Goal: Task Accomplishment & Management: Complete application form

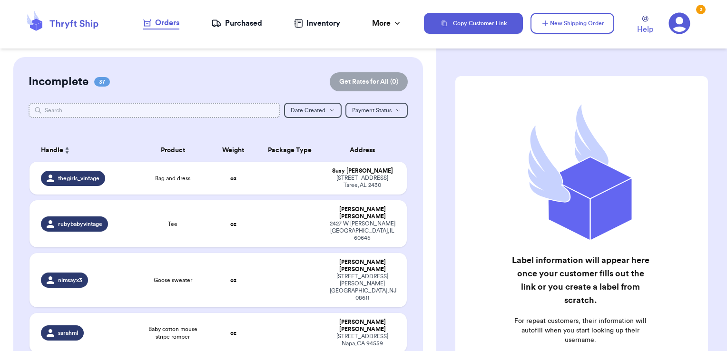
click at [134, 111] on input "text" at bounding box center [155, 110] width 252 height 15
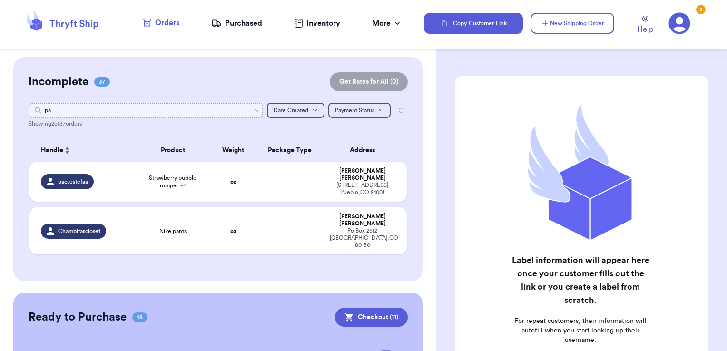
type input "p"
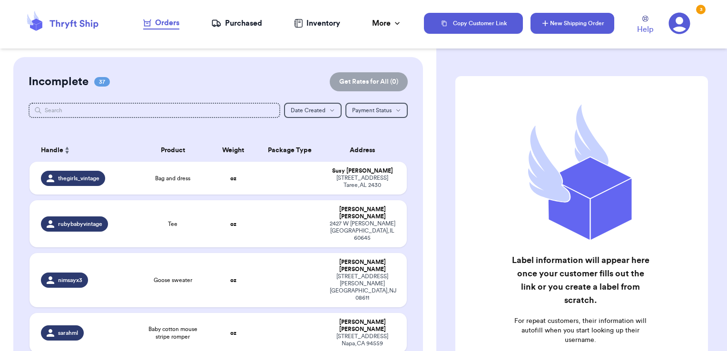
click at [545, 19] on icon "button" at bounding box center [546, 24] width 10 height 10
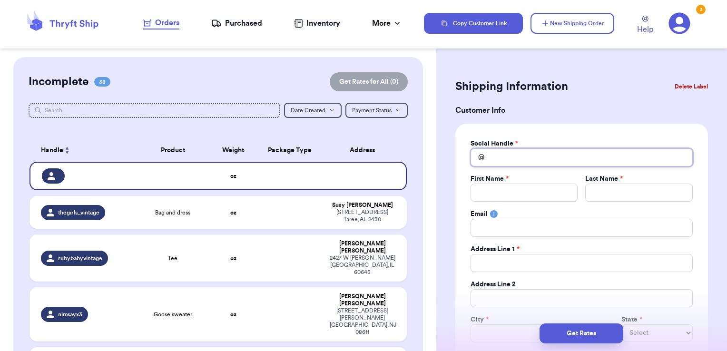
click at [550, 157] on input "Total Amount Paid" at bounding box center [582, 157] width 222 height 18
type input "p"
type input "pa"
type input "pao"
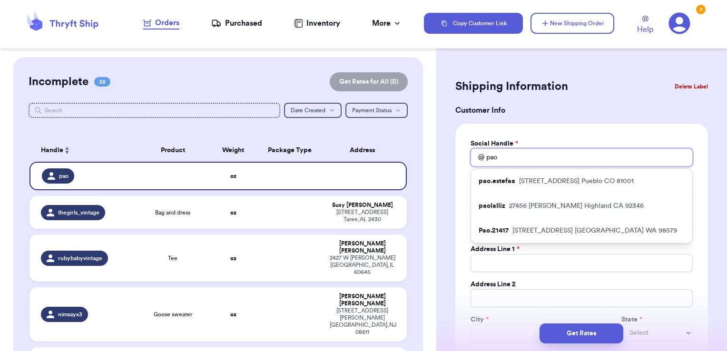
type input "paol"
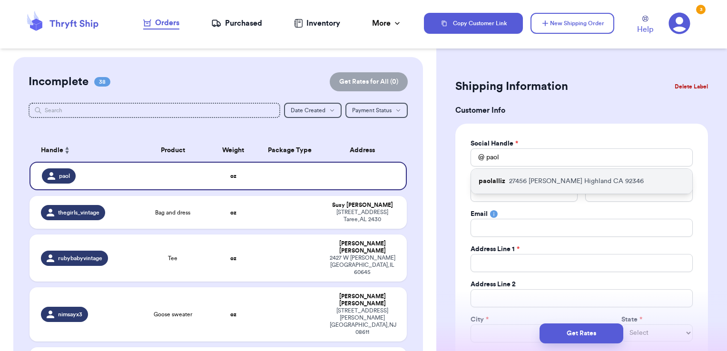
click at [550, 182] on p "[STREET_ADDRESS][PERSON_NAME]" at bounding box center [576, 182] width 135 height 10
type input "paolalliz"
type input "[PERSON_NAME]"
type input "[EMAIL_ADDRESS][DOMAIN_NAME]"
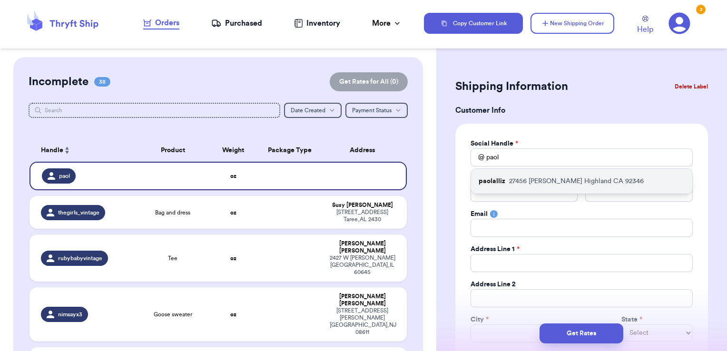
type input "27456 [PERSON_NAME]"
type input "Highland"
select select "CA"
type input "92346"
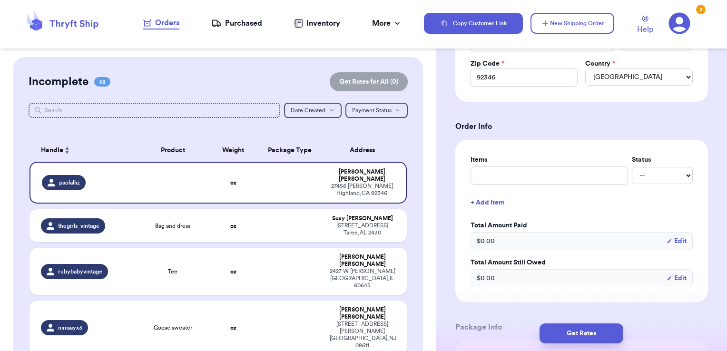
scroll to position [298, 0]
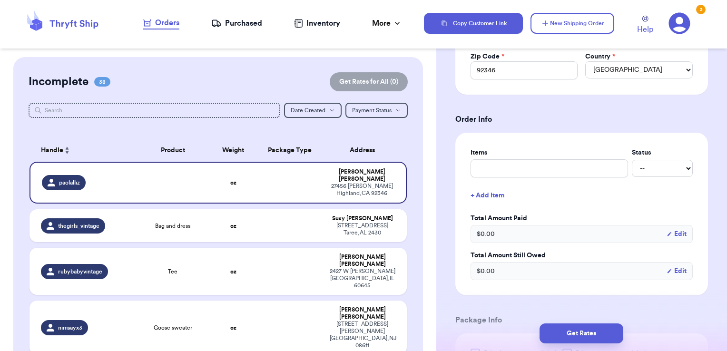
click at [545, 177] on div "Items Status -- Paid Owes + Add Item Total Amount Paid $ 0.00 Edit Total Amount…" at bounding box center [582, 214] width 222 height 132
click at [543, 172] on input "text" at bounding box center [550, 168] width 158 height 18
type input "clothes- thank you!"
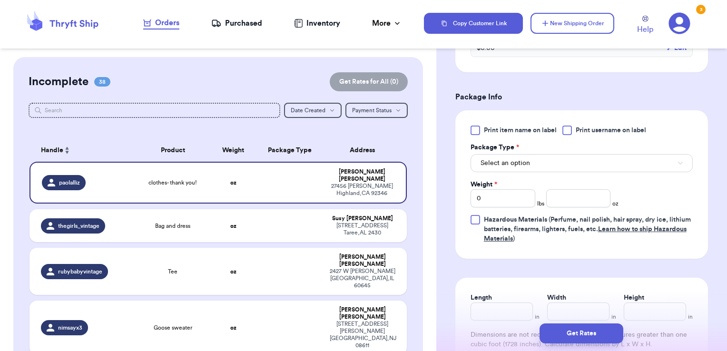
scroll to position [523, 0]
click at [591, 127] on span "Print username on label" at bounding box center [611, 130] width 70 height 10
click at [0, 0] on input "Print username on label" at bounding box center [0, 0] width 0 height 0
click at [558, 160] on button "Select an option" at bounding box center [582, 162] width 222 height 18
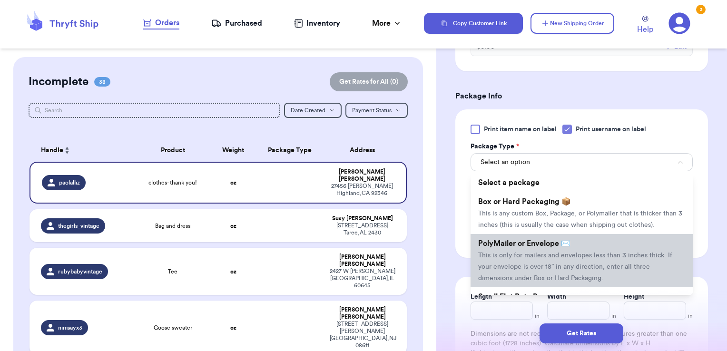
click at [536, 247] on span "PolyMailer or Envelope ✉️" at bounding box center [524, 244] width 92 height 8
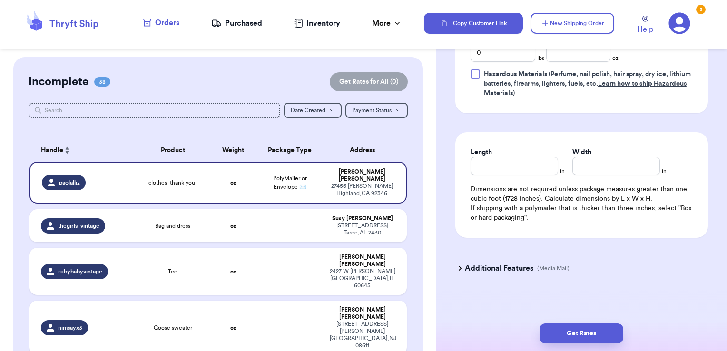
scroll to position [622, 0]
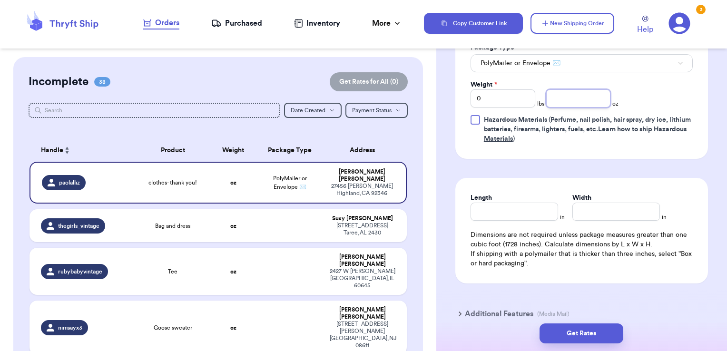
click at [558, 97] on input "number" at bounding box center [578, 98] width 65 height 18
type input "13.46"
click at [599, 332] on button "Get Rates" at bounding box center [582, 334] width 84 height 20
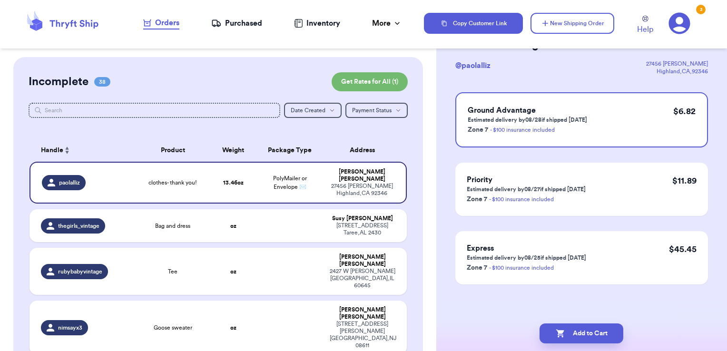
scroll to position [0, 0]
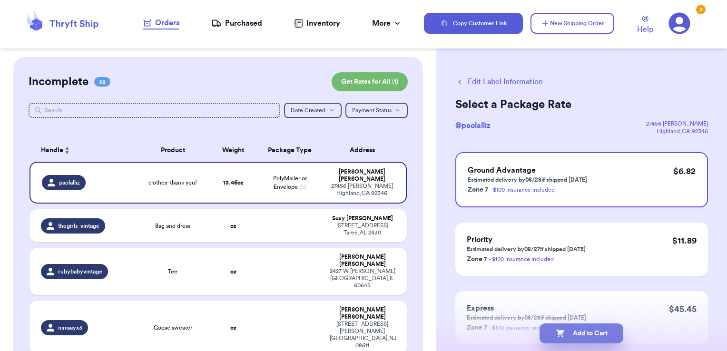
click at [605, 329] on button "Add to Cart" at bounding box center [582, 334] width 84 height 20
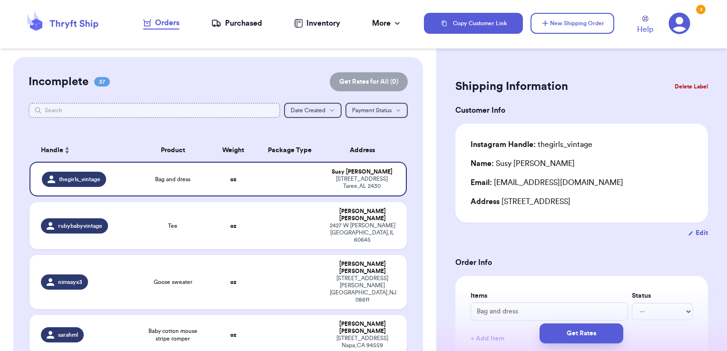
click at [242, 111] on input "text" at bounding box center [155, 110] width 252 height 15
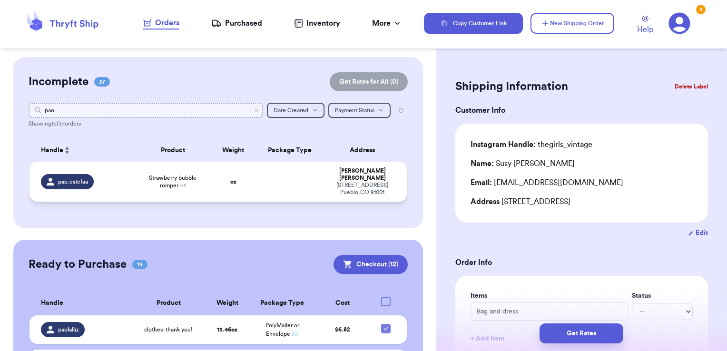
type input "pao"
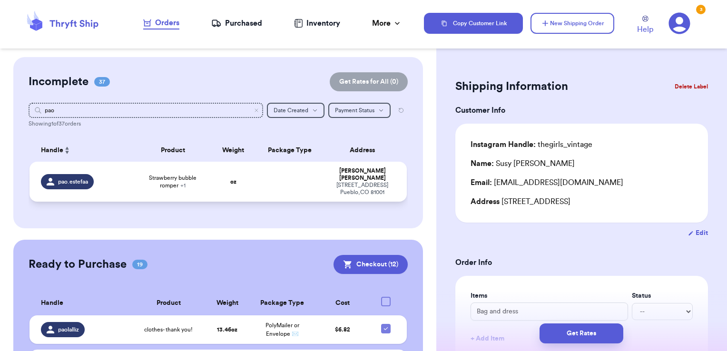
click at [281, 172] on td at bounding box center [290, 182] width 68 height 40
type input "Strawberry bubble romper"
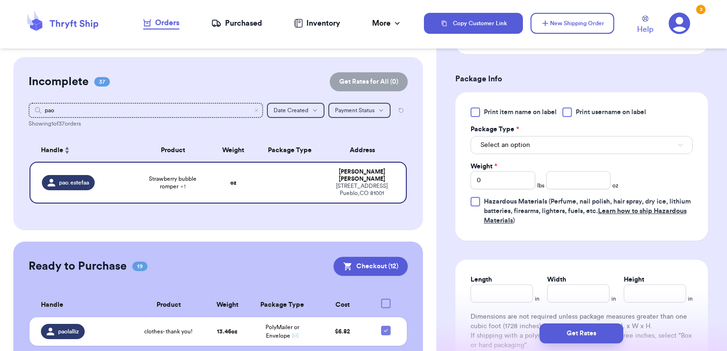
scroll to position [419, 0]
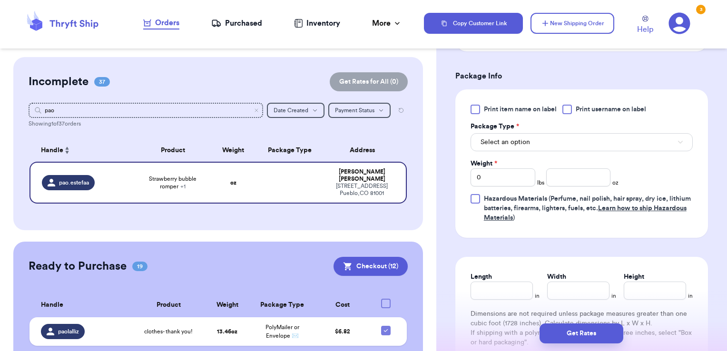
click at [587, 109] on span "Print username on label" at bounding box center [611, 110] width 70 height 10
click at [0, 0] on input "Print username on label" at bounding box center [0, 0] width 0 height 0
click at [567, 142] on button "Select an option" at bounding box center [582, 142] width 222 height 18
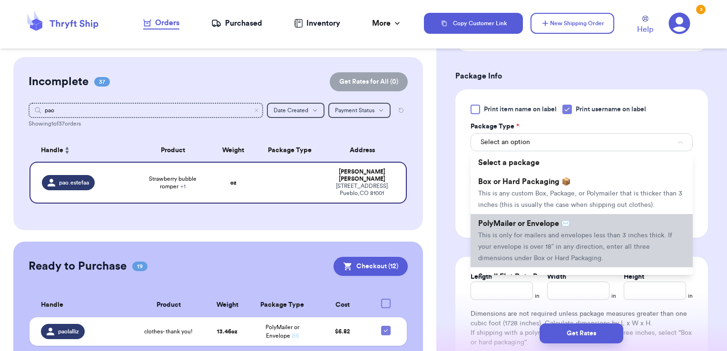
click at [551, 238] on li "PolyMailer or Envelope ✉️ This is only for mailers and envelopes less than 3 in…" at bounding box center [582, 240] width 222 height 53
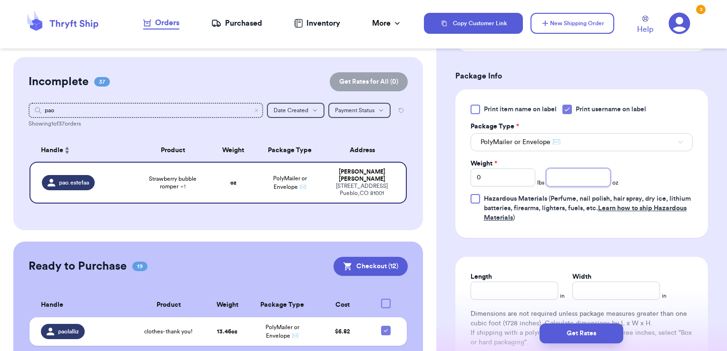
click at [596, 175] on input "number" at bounding box center [578, 177] width 65 height 18
type input "8.20"
click at [594, 334] on button "Get Rates" at bounding box center [582, 334] width 84 height 20
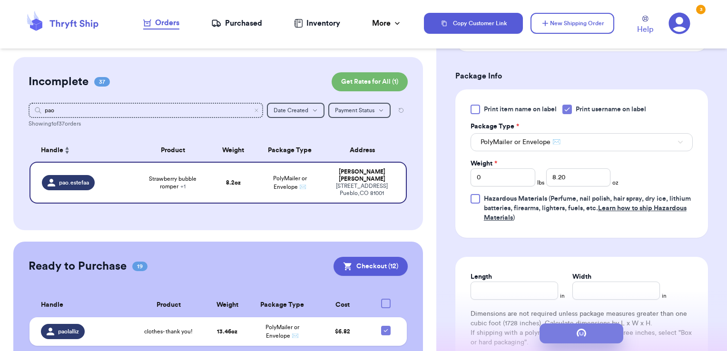
scroll to position [0, 0]
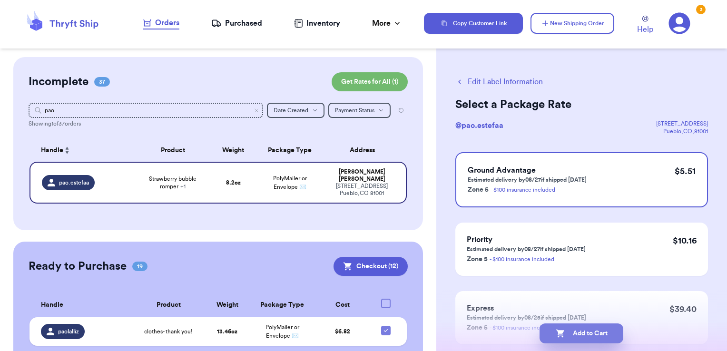
click at [608, 328] on button "Add to Cart" at bounding box center [582, 334] width 84 height 20
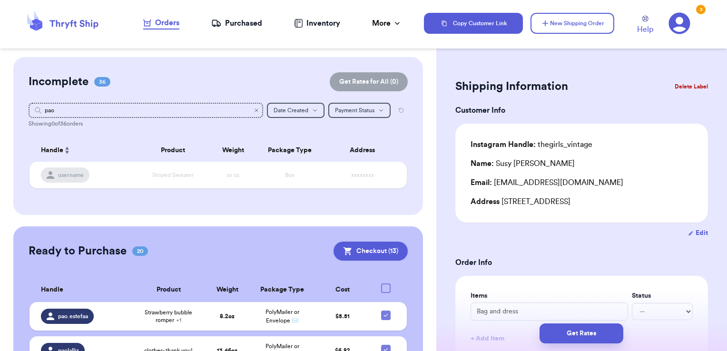
click at [255, 111] on icon "Clear search" at bounding box center [256, 110] width 3 height 3
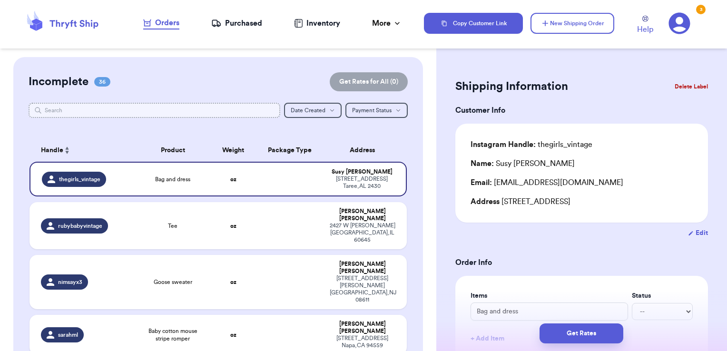
click at [215, 108] on input "text" at bounding box center [155, 110] width 252 height 15
type input "5"
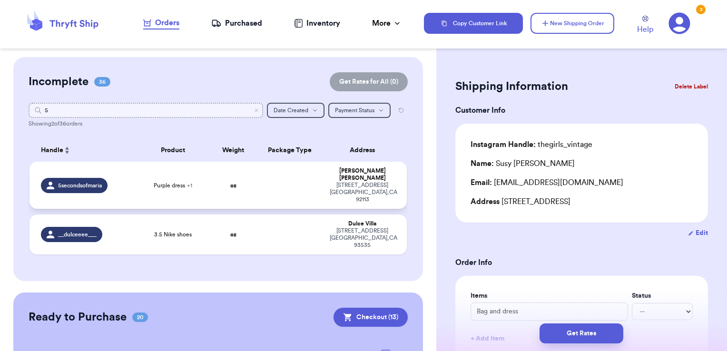
type input "5"
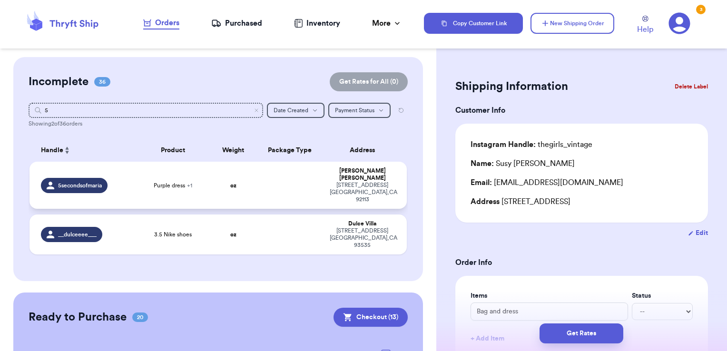
click at [278, 191] on td at bounding box center [290, 185] width 68 height 47
type input "Purple dress"
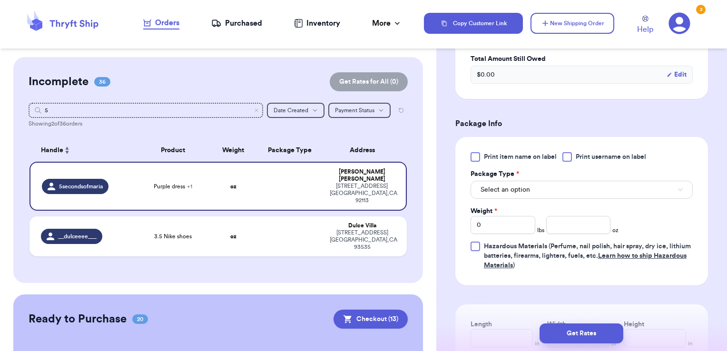
scroll to position [373, 0]
click at [579, 151] on span "Print username on label" at bounding box center [611, 155] width 70 height 10
click at [0, 0] on input "Print username on label" at bounding box center [0, 0] width 0 height 0
click at [565, 187] on button "Select an option" at bounding box center [582, 188] width 222 height 18
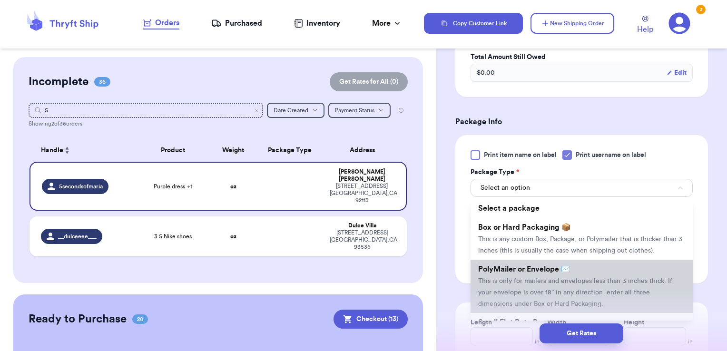
click at [555, 273] on span "PolyMailer or Envelope ✉️" at bounding box center [524, 270] width 92 height 8
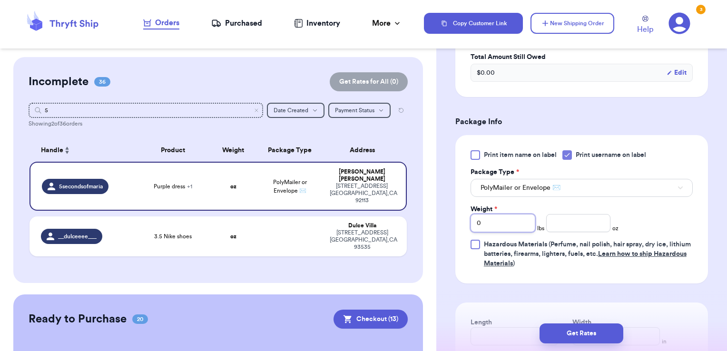
drag, startPoint x: 499, startPoint y: 220, endPoint x: 413, endPoint y: 221, distance: 85.7
click at [413, 221] on div "Customer Link New Order Incomplete 36 Get Rates for All ( 0 ) Get Rates for All…" at bounding box center [363, 175] width 727 height 351
type input "1"
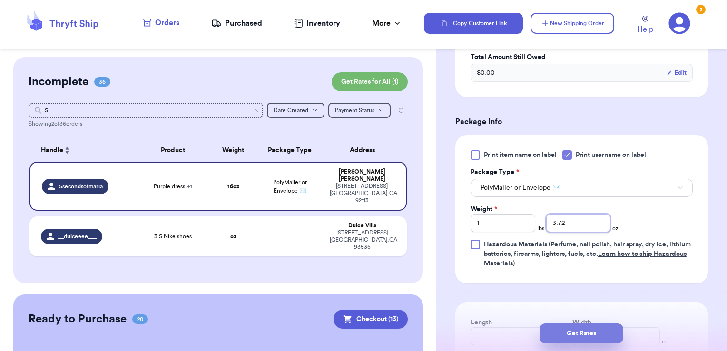
type input "3.72"
click at [565, 332] on button "Get Rates" at bounding box center [582, 334] width 84 height 20
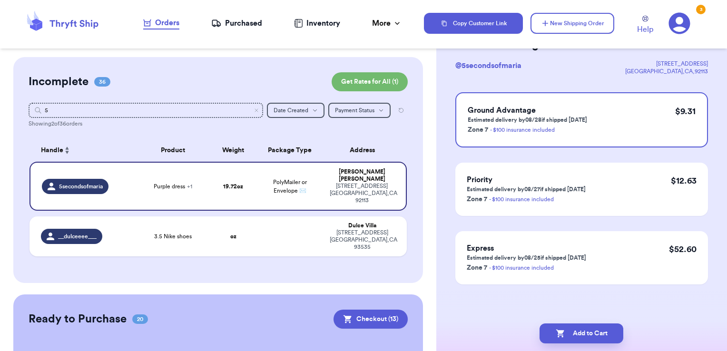
scroll to position [0, 0]
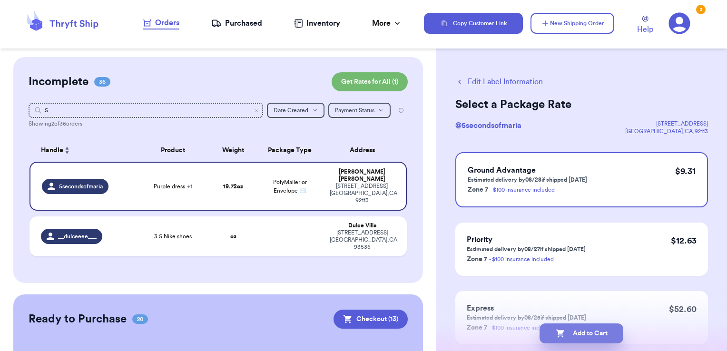
click at [606, 332] on button "Add to Cart" at bounding box center [582, 334] width 84 height 20
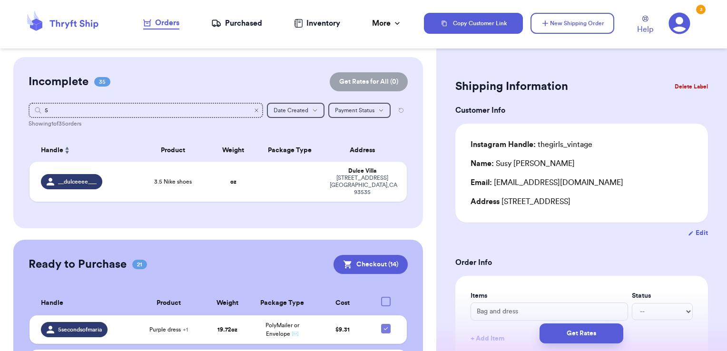
click at [255, 109] on icon "Clear search" at bounding box center [256, 110] width 3 height 3
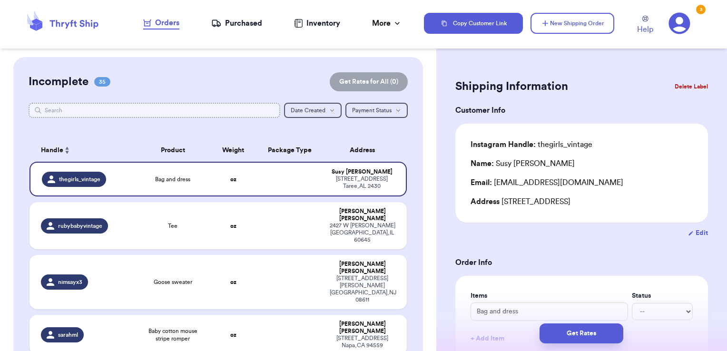
click at [213, 114] on input "text" at bounding box center [155, 110] width 252 height 15
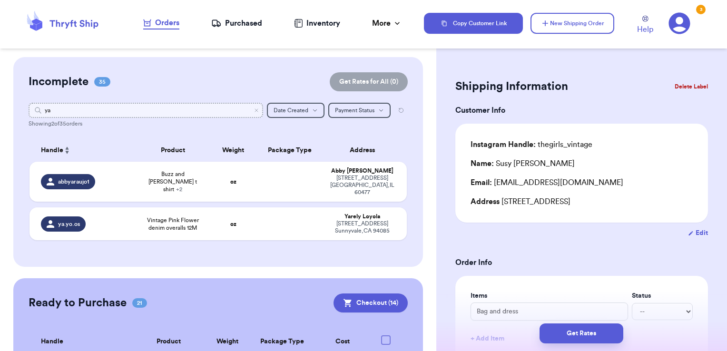
type input "y"
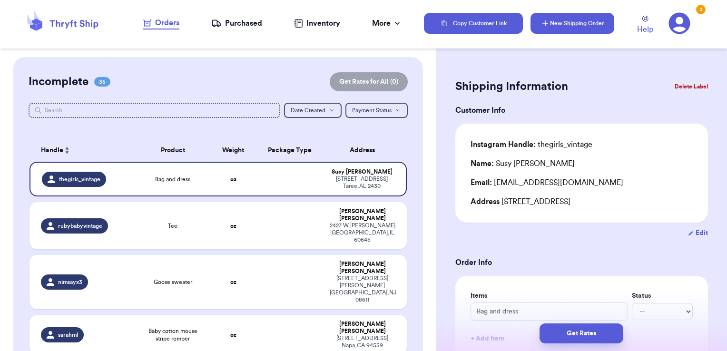
click at [562, 26] on button "New Shipping Order" at bounding box center [573, 23] width 84 height 21
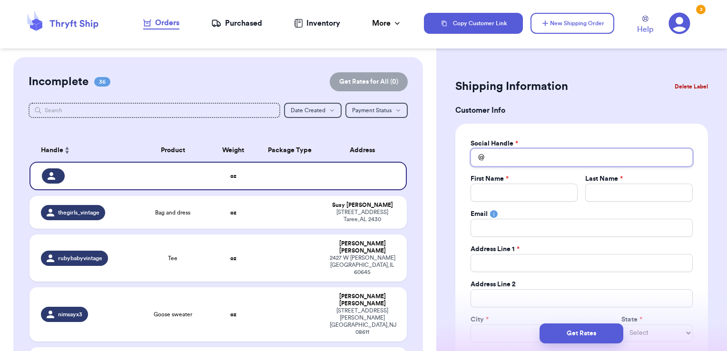
click at [544, 153] on input "Total Amount Paid" at bounding box center [582, 157] width 222 height 18
type input "y"
type input "ya"
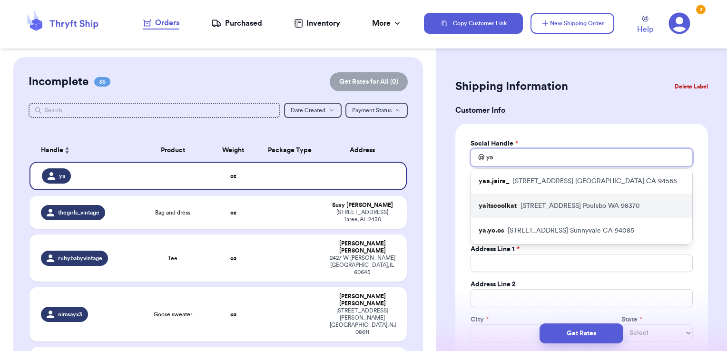
type input "ya"
click at [545, 210] on p "[STREET_ADDRESS][PERSON_NAME]" at bounding box center [580, 206] width 119 height 10
type input "yaitscoolkat"
type input "[PERSON_NAME]"
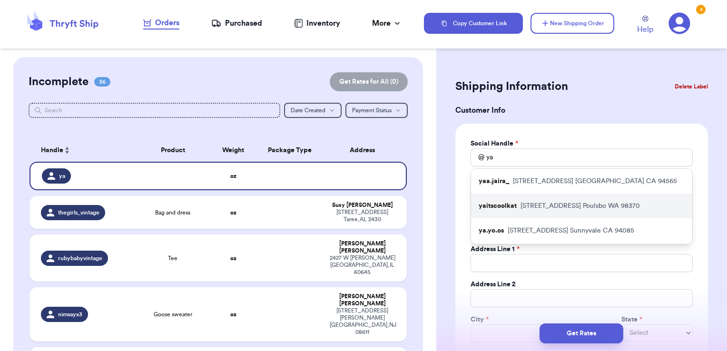
type input "[EMAIL_ADDRESS][DOMAIN_NAME]"
type input "[STREET_ADDRESS]"
type input "Poulsbo"
select select "WA"
type input "98370"
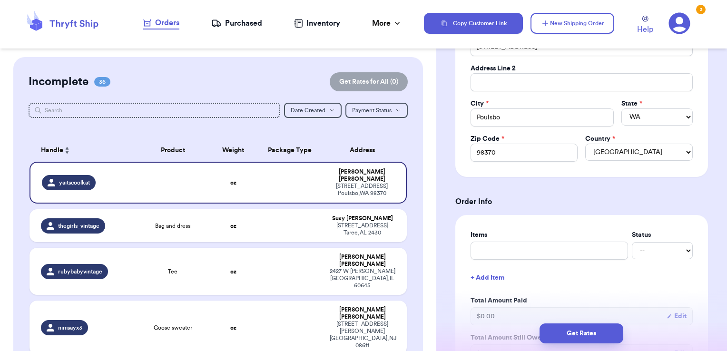
scroll to position [317, 0]
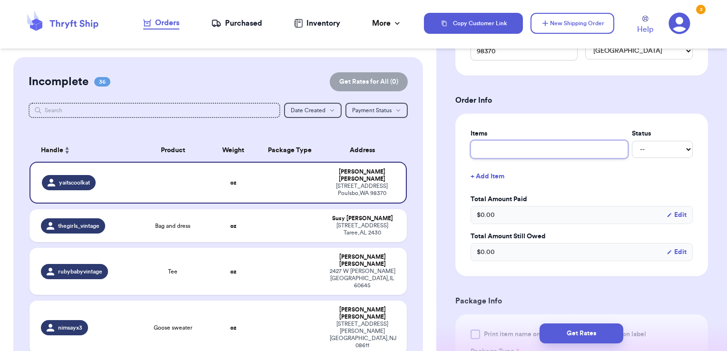
click at [525, 156] on input "text" at bounding box center [550, 149] width 158 height 18
type input "clothes- thank you!"
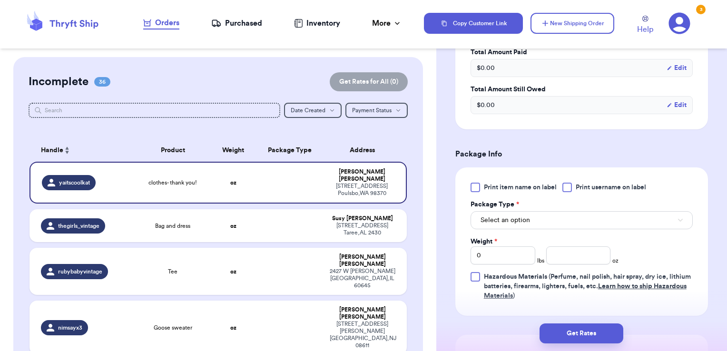
scroll to position [465, 0]
click at [588, 185] on span "Print username on label" at bounding box center [611, 187] width 70 height 10
click at [0, 0] on input "Print username on label" at bounding box center [0, 0] width 0 height 0
click at [577, 220] on button "Select an option" at bounding box center [582, 219] width 222 height 18
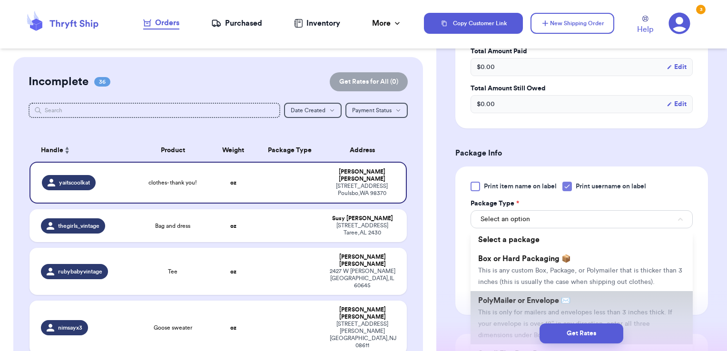
click at [557, 305] on span "PolyMailer or Envelope ✉️" at bounding box center [524, 301] width 92 height 8
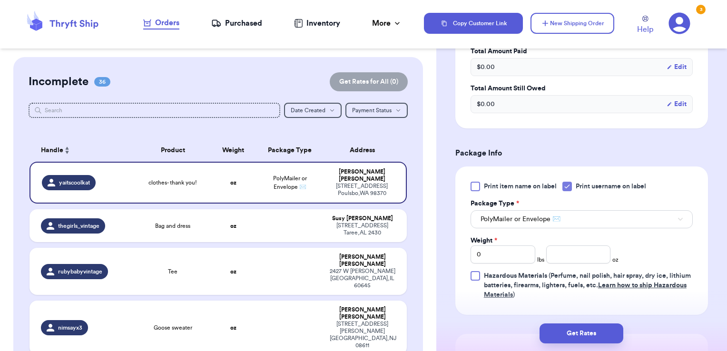
scroll to position [525, 0]
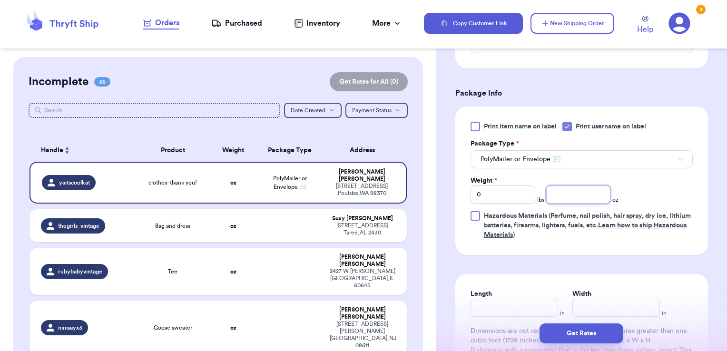
click at [566, 190] on input "number" at bounding box center [578, 195] width 65 height 18
type input "6.23"
click at [614, 337] on button "Get Rates" at bounding box center [582, 334] width 84 height 20
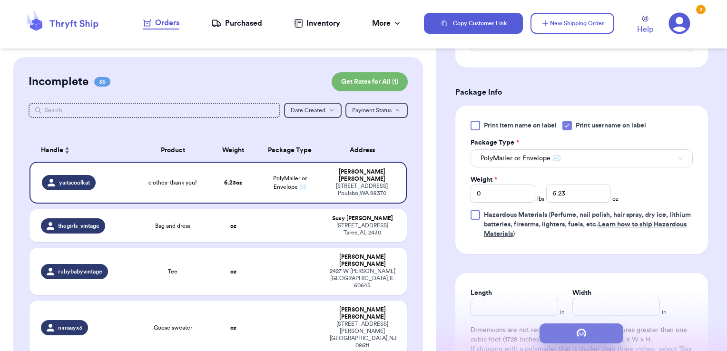
scroll to position [0, 0]
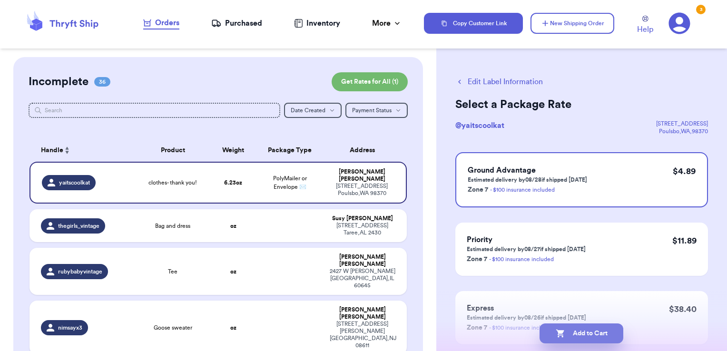
click at [607, 336] on button "Add to Cart" at bounding box center [582, 334] width 84 height 20
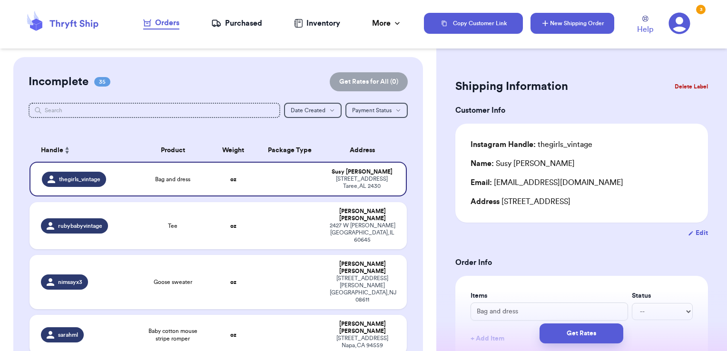
click at [585, 22] on button "New Shipping Order" at bounding box center [573, 23] width 84 height 21
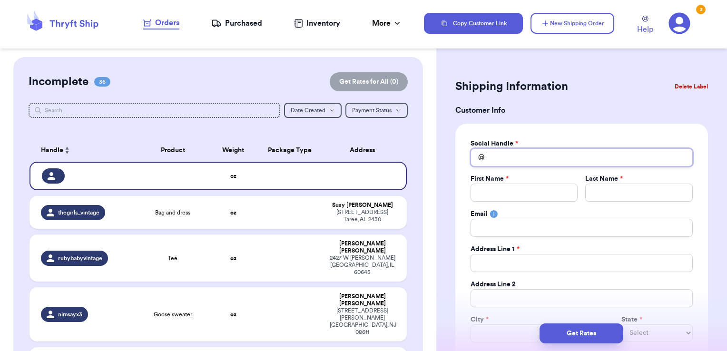
click at [550, 163] on input "Total Amount Paid" at bounding box center [582, 157] width 222 height 18
type input "n"
type input "na"
type input "nae"
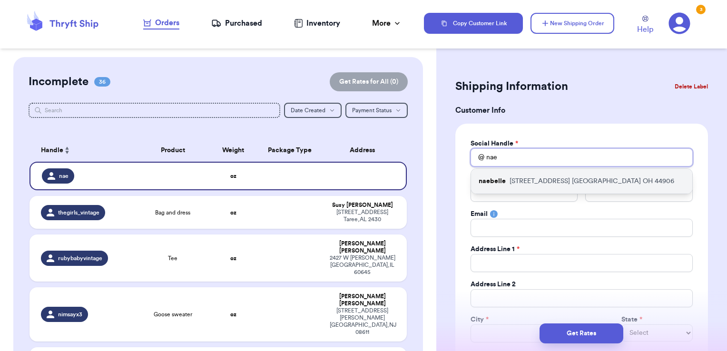
type input "nae"
click at [530, 178] on p "[STREET_ADDRESS]" at bounding box center [592, 182] width 165 height 10
type input "naebelle"
type input "[PERSON_NAME]"
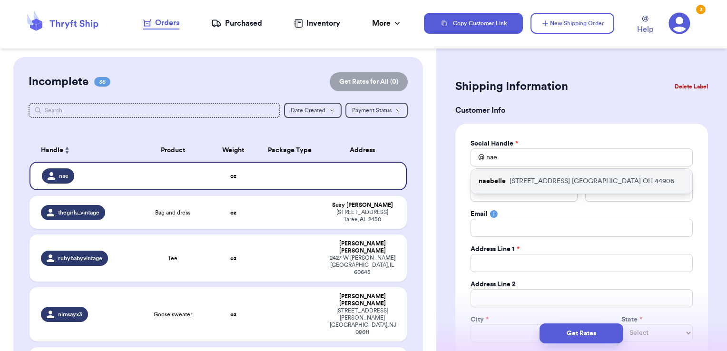
type input "[EMAIL_ADDRESS][DOMAIN_NAME]"
type input "[STREET_ADDRESS]"
type input "[GEOGRAPHIC_DATA]"
select select "OH"
type input "44906"
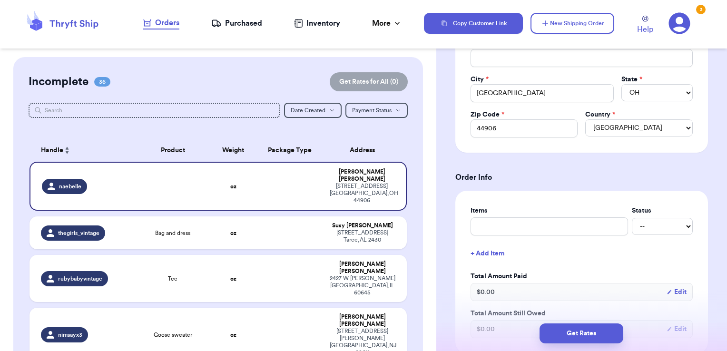
scroll to position [280, 0]
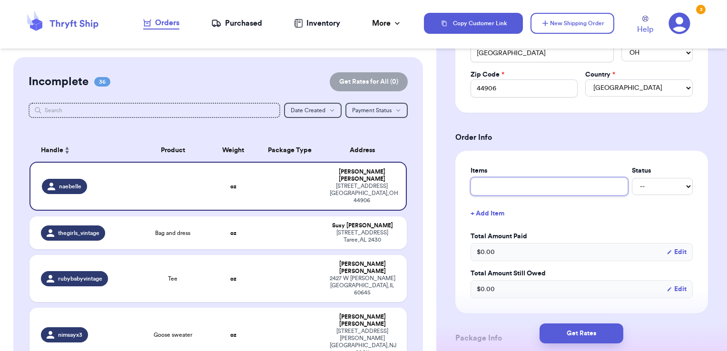
click at [530, 178] on input "text" at bounding box center [550, 187] width 158 height 18
type input "clothes- thank you!"
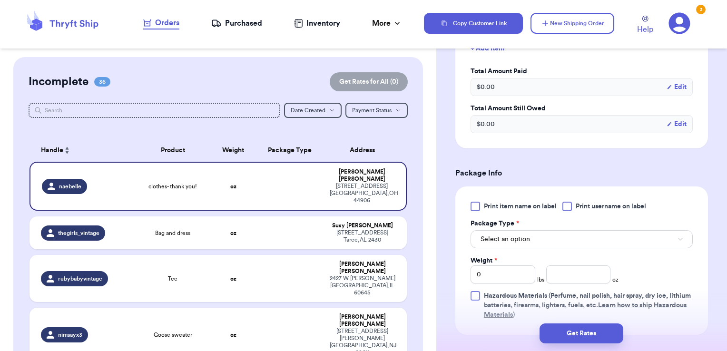
scroll to position [450, 0]
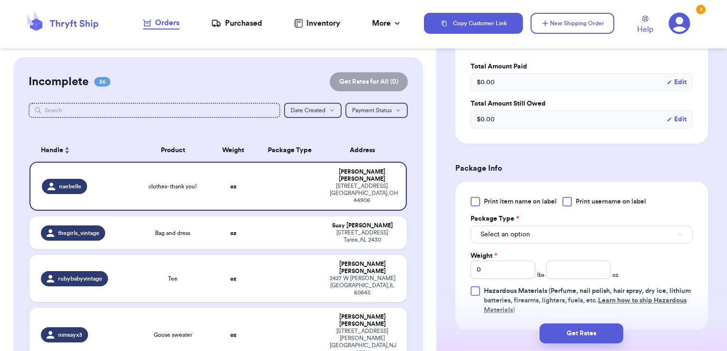
click at [571, 201] on div at bounding box center [568, 202] width 10 height 10
click at [0, 0] on input "Print username on label" at bounding box center [0, 0] width 0 height 0
click at [564, 230] on button "Select an option" at bounding box center [582, 235] width 222 height 18
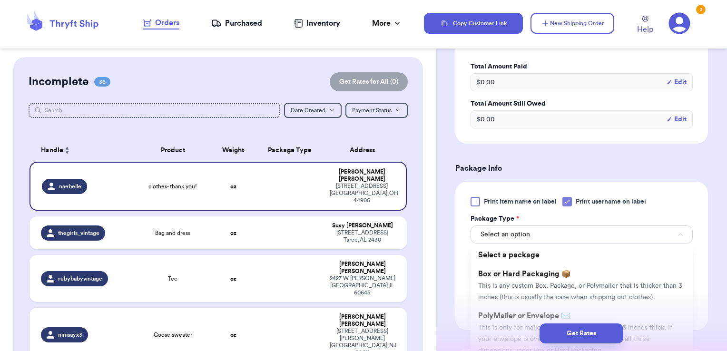
click at [509, 327] on div "Get Rates" at bounding box center [582, 334] width 276 height 20
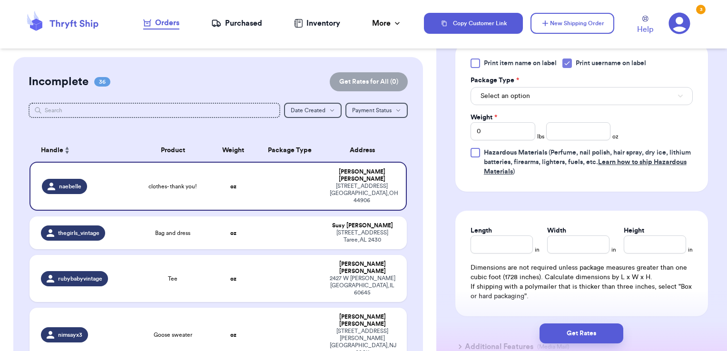
scroll to position [590, 0]
click at [516, 90] on span "Select an option" at bounding box center [505, 95] width 49 height 10
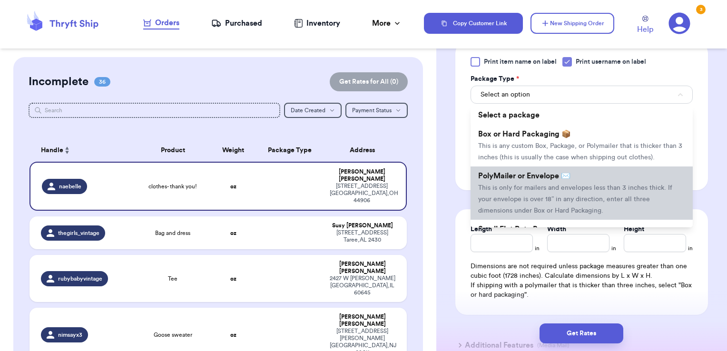
click at [508, 180] on span "PolyMailer or Envelope ✉️" at bounding box center [524, 176] width 92 height 8
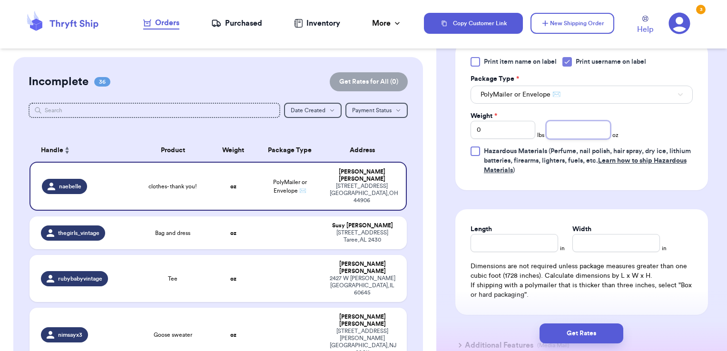
click at [563, 136] on input "number" at bounding box center [578, 130] width 65 height 18
type input "3.60"
click at [610, 333] on button "Get Rates" at bounding box center [582, 334] width 84 height 20
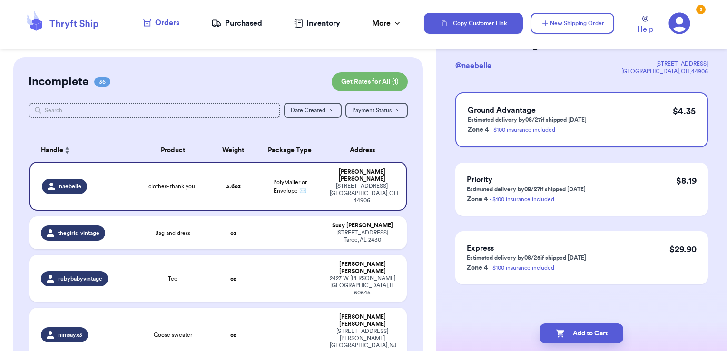
scroll to position [0, 0]
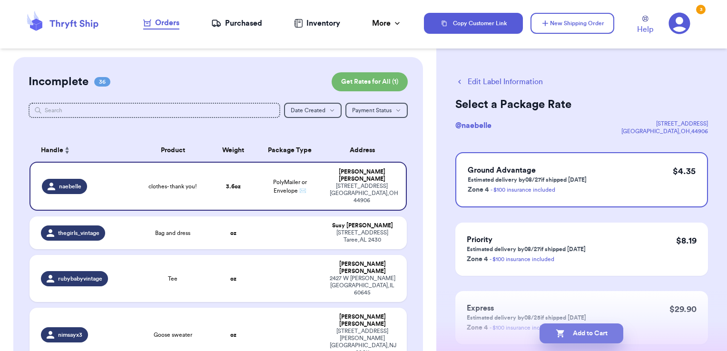
click at [608, 335] on button "Add to Cart" at bounding box center [582, 334] width 84 height 20
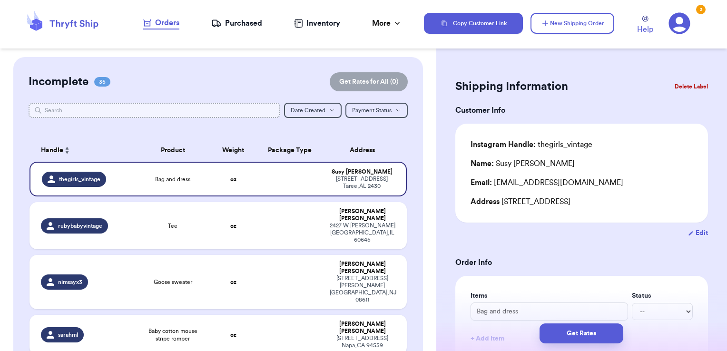
click at [175, 114] on input "text" at bounding box center [155, 110] width 252 height 15
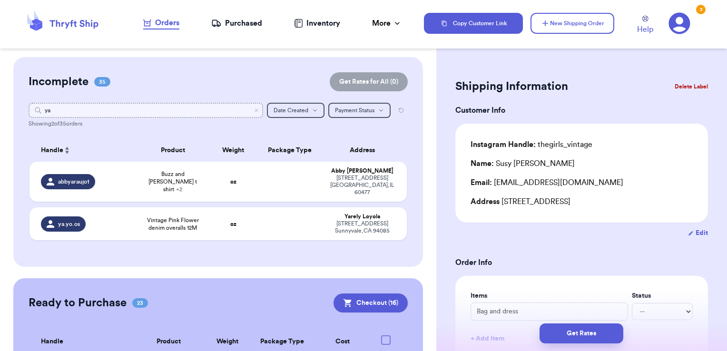
type input "yaa"
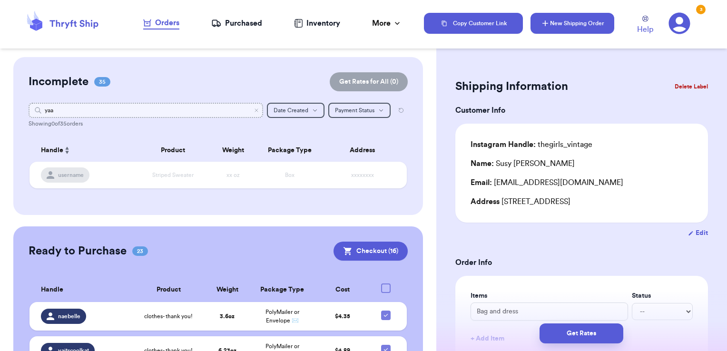
type input "yaa"
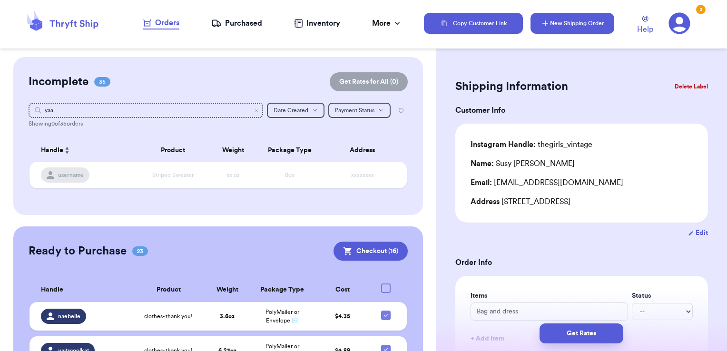
click at [568, 27] on button "New Shipping Order" at bounding box center [573, 23] width 84 height 21
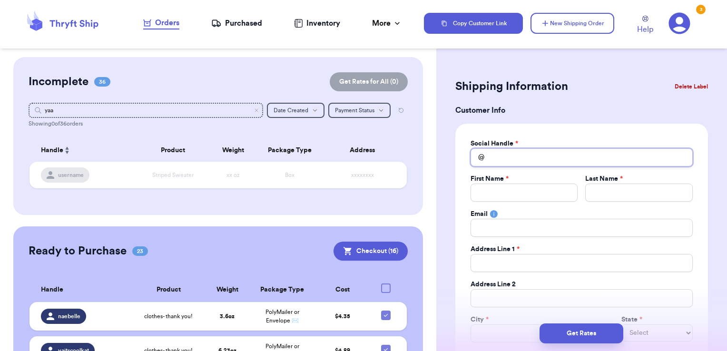
click at [523, 159] on input "Total Amount Paid" at bounding box center [582, 157] width 222 height 18
type input "y"
type input "ya"
type input "yaa"
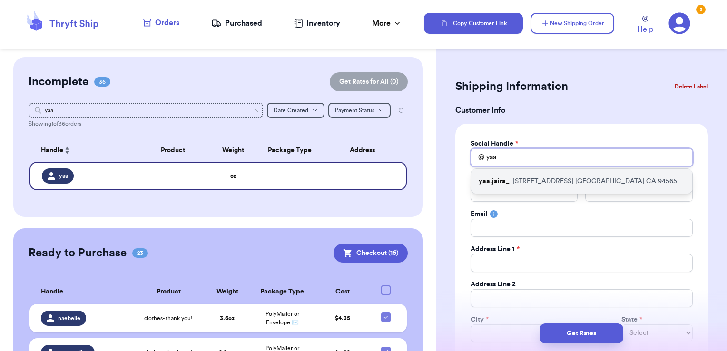
type input "yaa"
click at [520, 172] on div "yaa.jaira_ [STREET_ADDRESS]" at bounding box center [581, 181] width 221 height 25
type input "yaa.jaira_"
type input "[PERSON_NAME]"
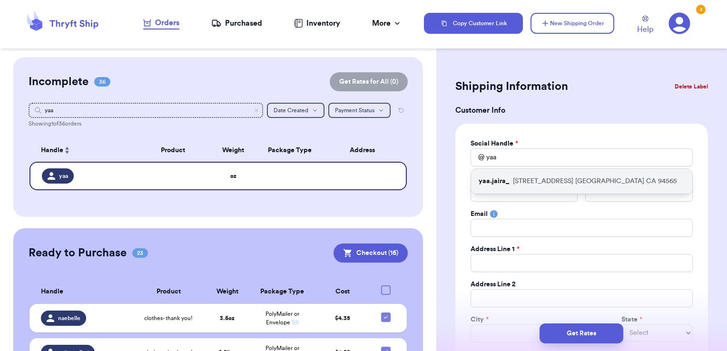
type input "[PERSON_NAME][EMAIL_ADDRESS][PERSON_NAME][DOMAIN_NAME]"
type input "[STREET_ADDRESS]"
type input "[GEOGRAPHIC_DATA]"
select select "CA"
type input "94565"
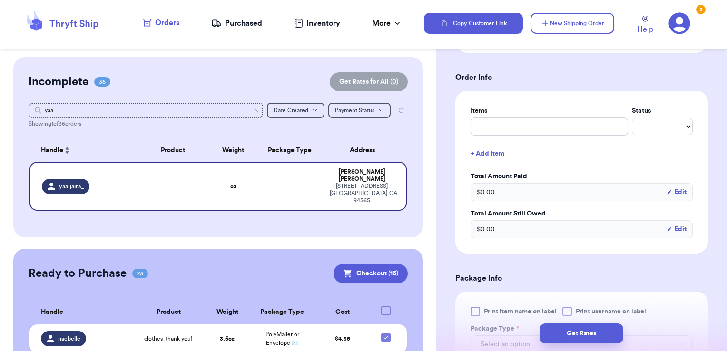
scroll to position [354, 0]
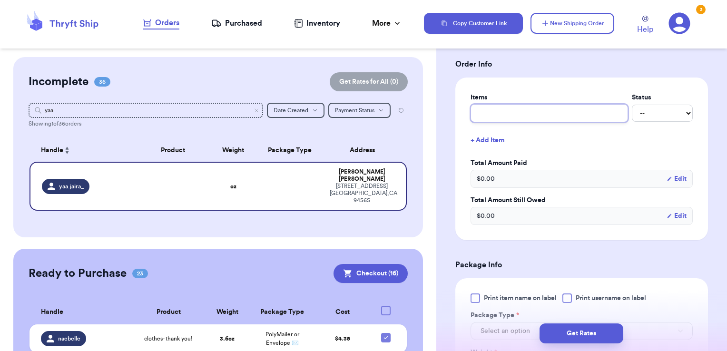
click at [515, 115] on input "text" at bounding box center [550, 113] width 158 height 18
type input "clothes- thank you!"
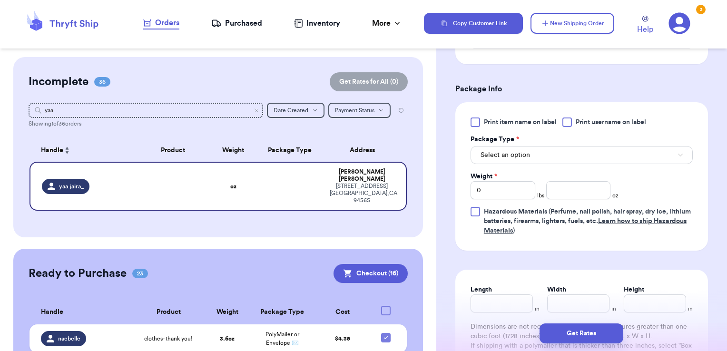
scroll to position [531, 0]
click at [581, 117] on span "Print username on label" at bounding box center [611, 122] width 70 height 10
click at [0, 0] on input "Print username on label" at bounding box center [0, 0] width 0 height 0
click at [549, 149] on button "Select an option" at bounding box center [582, 154] width 222 height 18
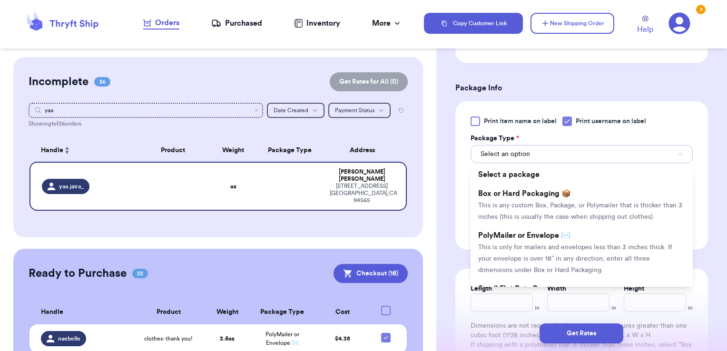
click at [549, 149] on button "Select an option" at bounding box center [582, 154] width 222 height 18
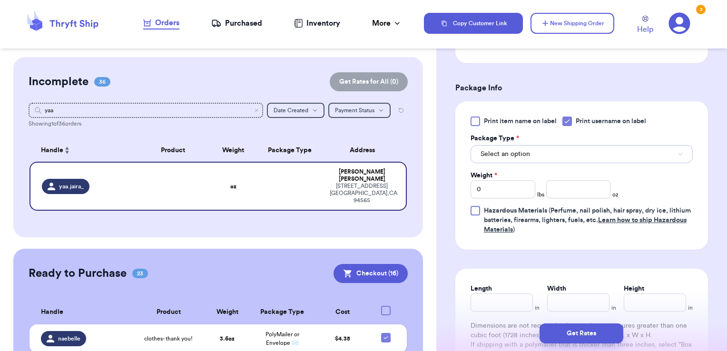
click at [542, 154] on button "Select an option" at bounding box center [582, 154] width 222 height 18
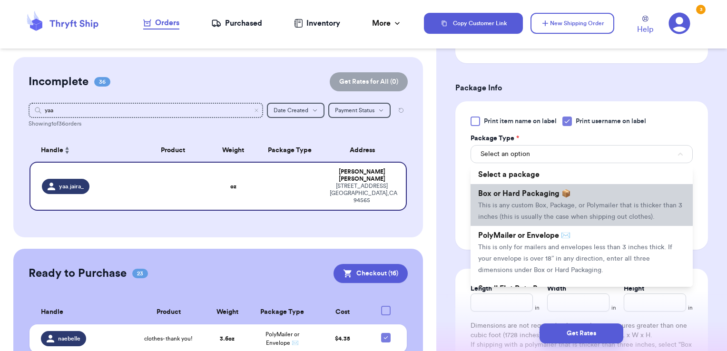
click at [523, 195] on li "Box or Hard Packaging 📦 This is any custom Box, Package, or Polymailer that is …" at bounding box center [582, 205] width 222 height 42
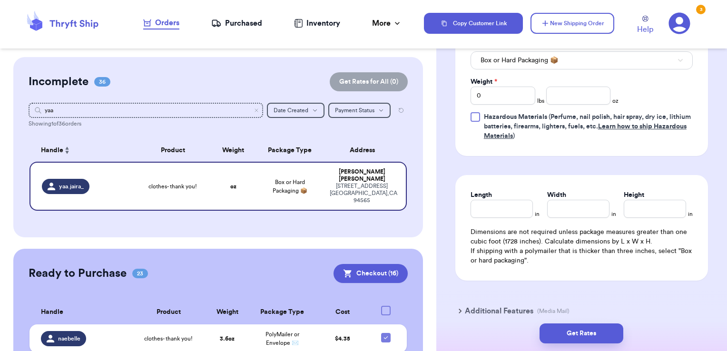
scroll to position [625, 0]
drag, startPoint x: 458, startPoint y: 89, endPoint x: 420, endPoint y: 85, distance: 38.3
click at [420, 85] on div "Customer Link New Order Incomplete 36 Get Rates for All ( 0 ) Get Rates for All…" at bounding box center [363, 175] width 727 height 351
type input "1"
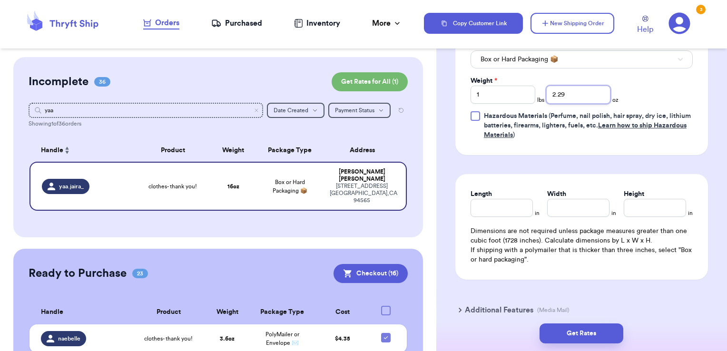
type input "2.29"
type input "10"
type input "7"
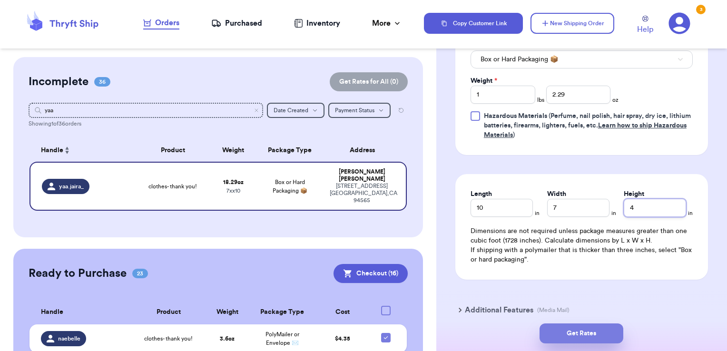
type input "4"
click at [608, 337] on button "Get Rates" at bounding box center [582, 334] width 84 height 20
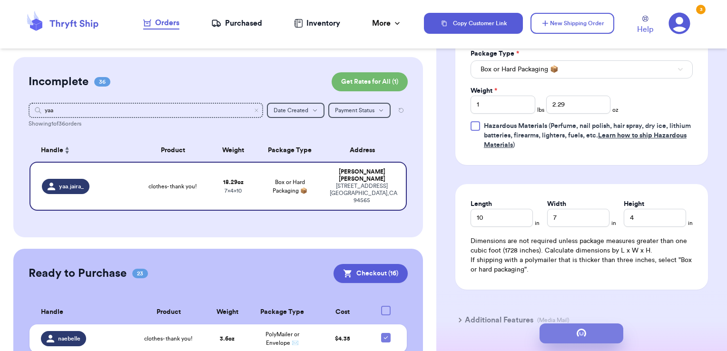
scroll to position [0, 0]
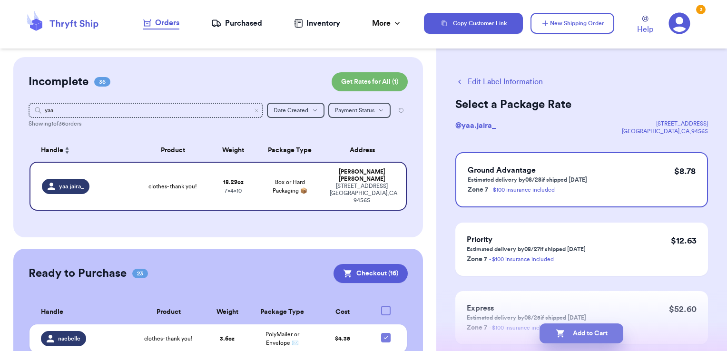
click at [616, 333] on button "Add to Cart" at bounding box center [582, 334] width 84 height 20
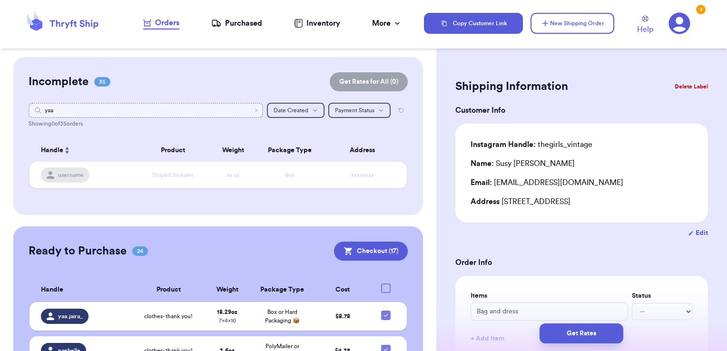
click at [253, 109] on input "yaa" at bounding box center [146, 110] width 235 height 15
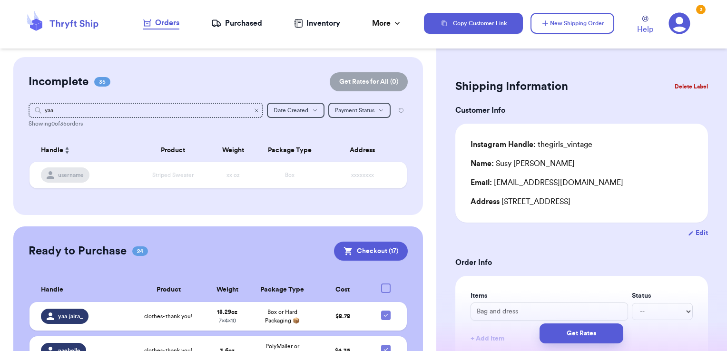
click at [255, 109] on icon "Clear search" at bounding box center [256, 110] width 3 height 3
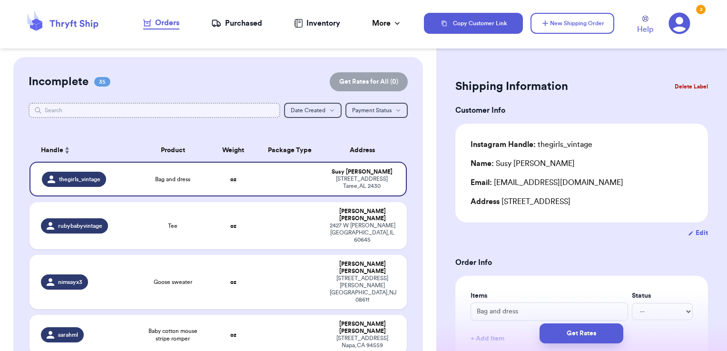
click at [228, 109] on input "text" at bounding box center [155, 110] width 252 height 15
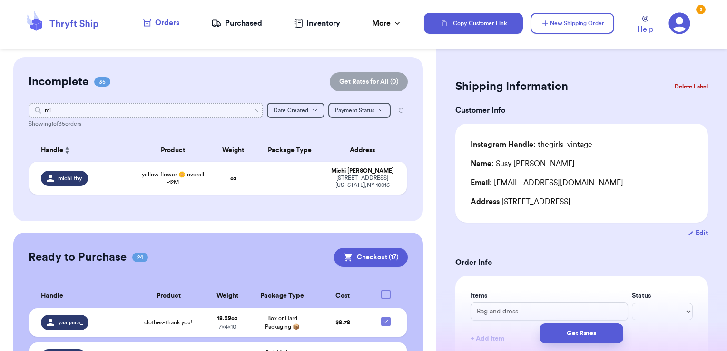
type input "mic"
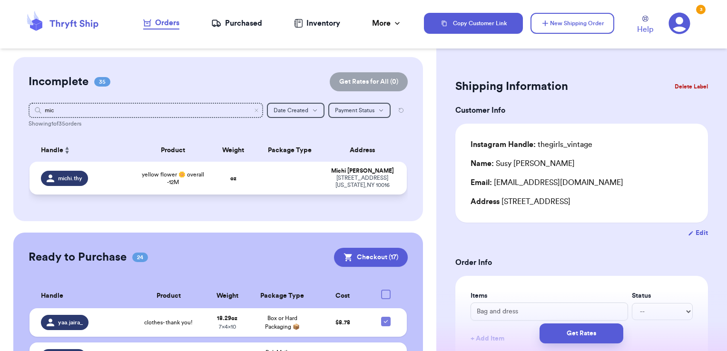
click at [265, 179] on td at bounding box center [290, 178] width 68 height 33
type input "yellow flower 🌼 overall -12M"
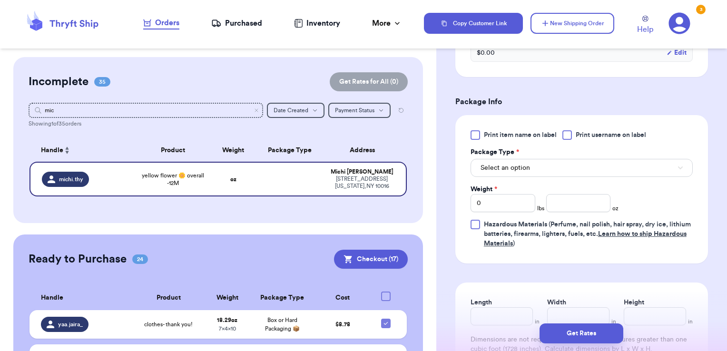
scroll to position [385, 0]
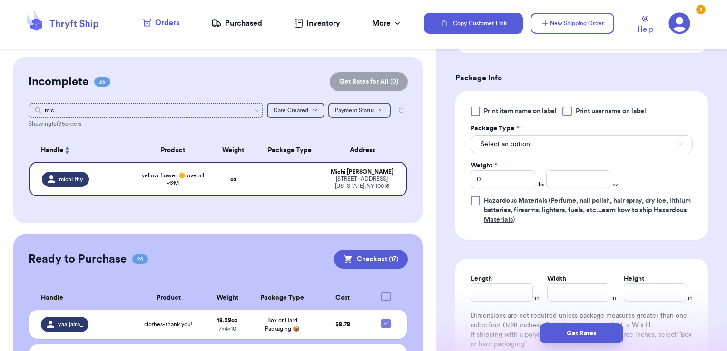
click at [599, 112] on span "Print username on label" at bounding box center [611, 112] width 70 height 10
click at [0, 0] on input "Print username on label" at bounding box center [0, 0] width 0 height 0
click at [586, 145] on button "Select an option" at bounding box center [582, 144] width 222 height 18
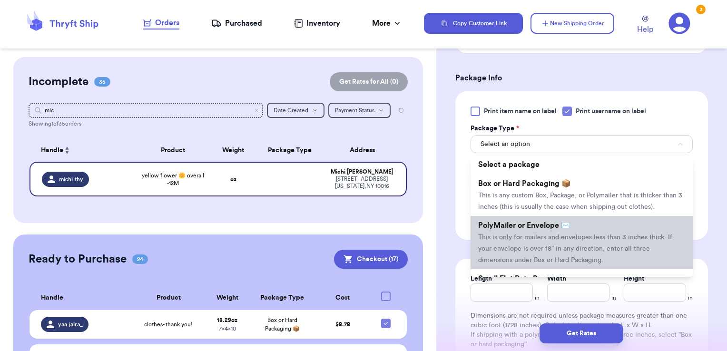
click at [562, 240] on li "PolyMailer or Envelope ✉️ This is only for mailers and envelopes less than 3 in…" at bounding box center [582, 242] width 222 height 53
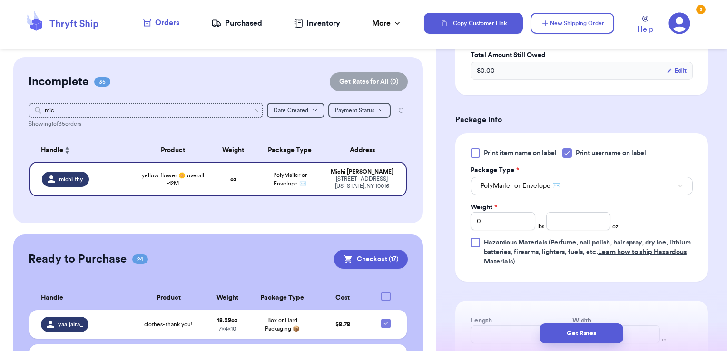
scroll to position [344, 0]
drag, startPoint x: 588, startPoint y: 208, endPoint x: 587, endPoint y: 214, distance: 5.4
click at [587, 214] on div "Weight * 0 lbs oz" at bounding box center [545, 216] width 148 height 28
type input "4.89"
click at [593, 330] on button "Get Rates" at bounding box center [582, 334] width 84 height 20
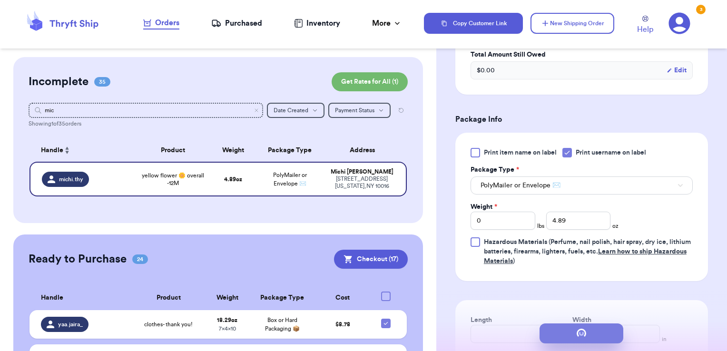
scroll to position [0, 0]
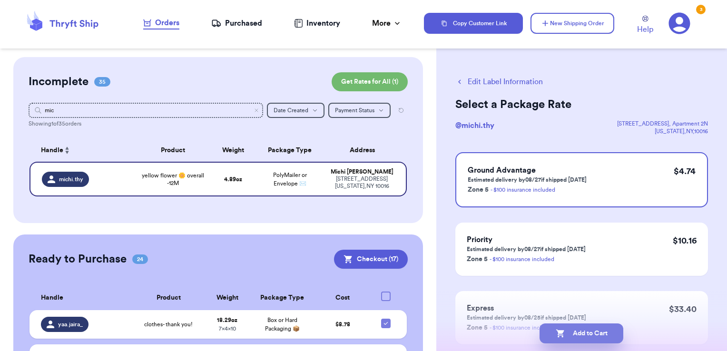
click at [594, 337] on button "Add to Cart" at bounding box center [582, 334] width 84 height 20
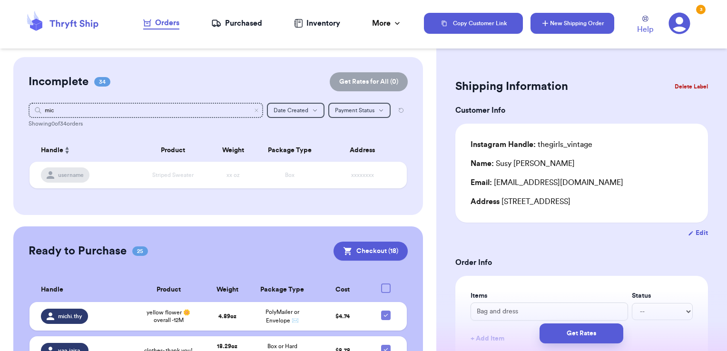
click at [607, 26] on button "New Shipping Order" at bounding box center [573, 23] width 84 height 21
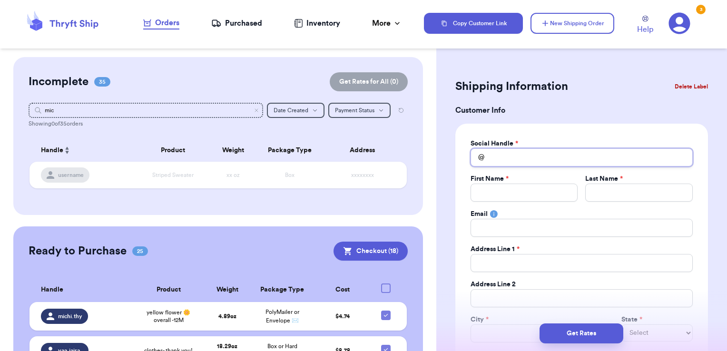
click at [543, 159] on input "Total Amount Paid" at bounding box center [582, 157] width 222 height 18
type input "l"
type input "ll"
type input "lly"
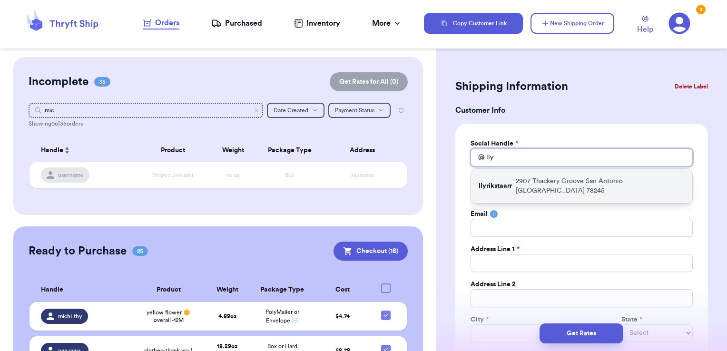
type input "lly"
click at [545, 191] on div "llyrikstaarr [STREET_ADDRESS]" at bounding box center [581, 186] width 221 height 34
type input "llyrikstaarr"
type input "Lyrik"
type input "[PERSON_NAME]"
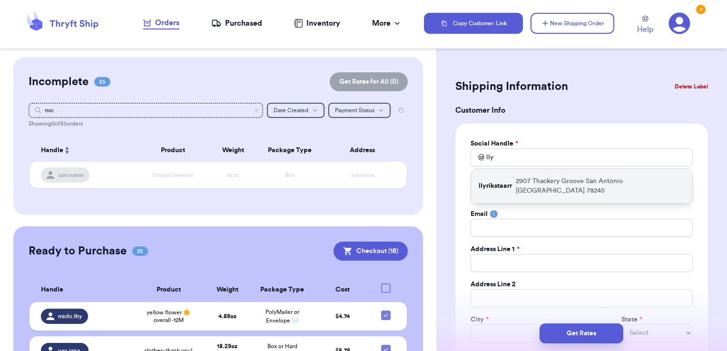
type input "[EMAIL_ADDRESS][DOMAIN_NAME]"
type input "2907 Thackery Groove"
type input "San Antonio"
select select "[GEOGRAPHIC_DATA]"
type input "78245"
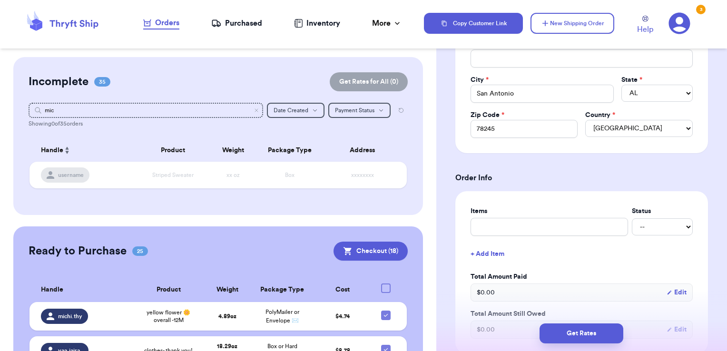
scroll to position [242, 0]
click at [254, 110] on icon "Clear search" at bounding box center [257, 111] width 6 height 6
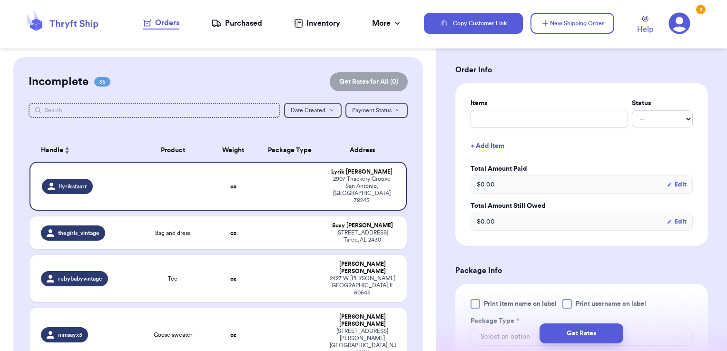
scroll to position [348, 0]
click at [529, 122] on input "text" at bounding box center [550, 118] width 158 height 18
type input "clothes- thank you!"
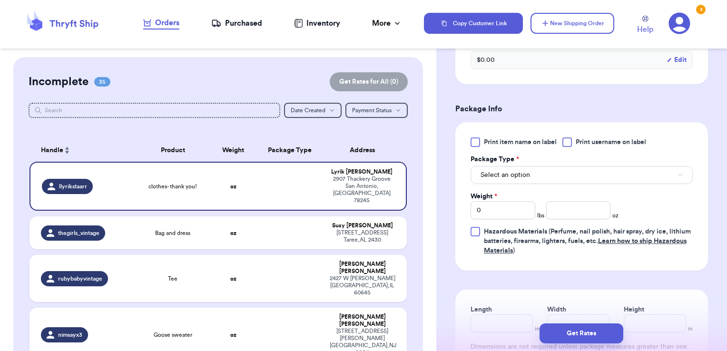
scroll to position [510, 0]
click at [585, 141] on span "Print username on label" at bounding box center [611, 142] width 70 height 10
click at [0, 0] on input "Print username on label" at bounding box center [0, 0] width 0 height 0
click at [572, 176] on button "Select an option" at bounding box center [582, 175] width 222 height 18
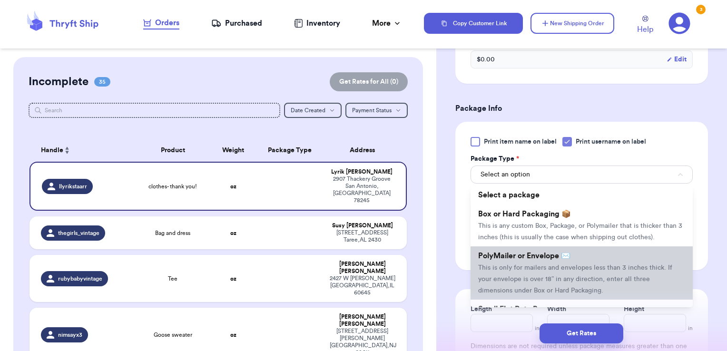
click at [552, 275] on span "This is only for mailers and envelopes less than 3 inches thick. If your envelo…" at bounding box center [575, 280] width 194 height 30
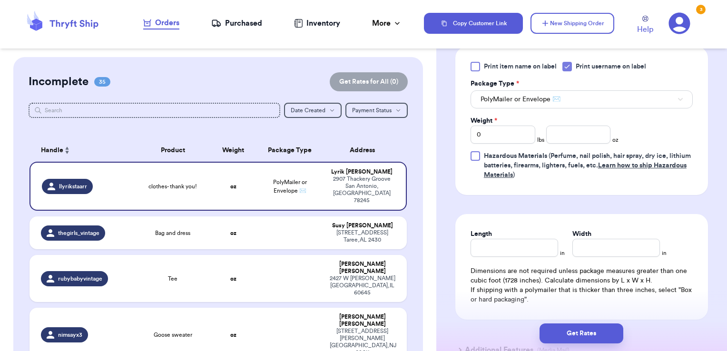
scroll to position [586, 0]
click at [566, 130] on input "number" at bounding box center [578, 134] width 65 height 18
type input "6"
type input "6.05"
click at [576, 332] on button "Get Rates" at bounding box center [582, 334] width 84 height 20
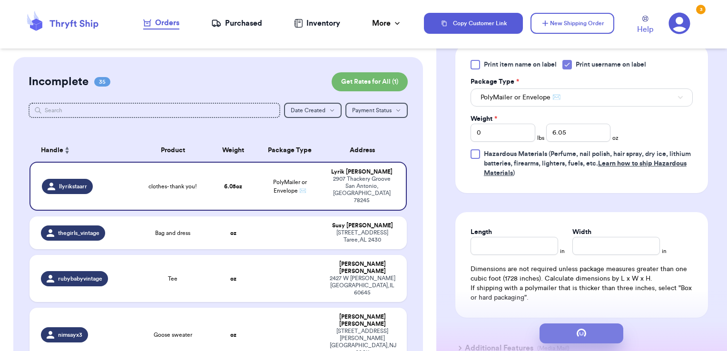
scroll to position [0, 0]
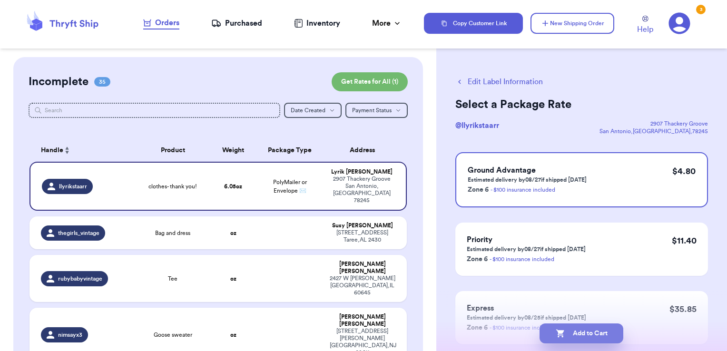
click at [598, 337] on button "Add to Cart" at bounding box center [582, 334] width 84 height 20
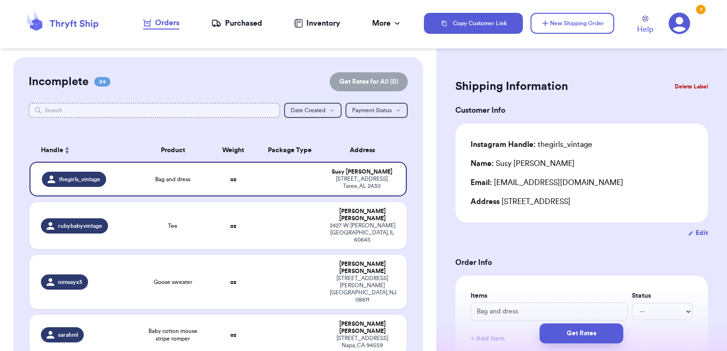
click at [138, 115] on input "text" at bounding box center [155, 110] width 252 height 15
type input "el"
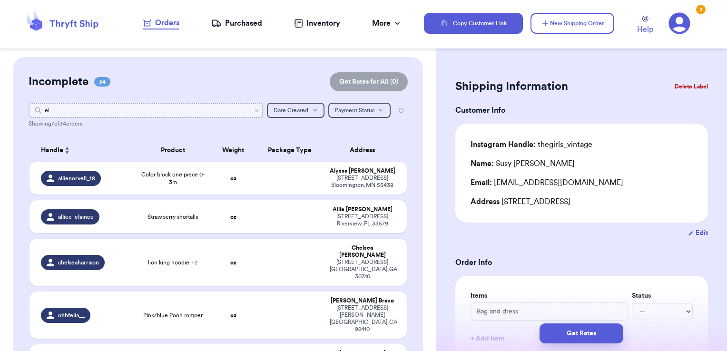
type input "e"
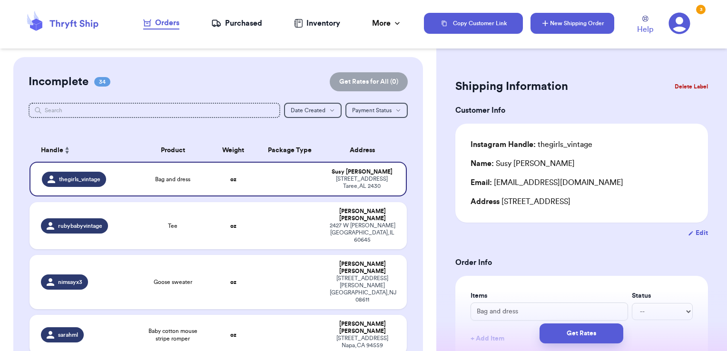
click at [537, 15] on button "New Shipping Order" at bounding box center [573, 23] width 84 height 21
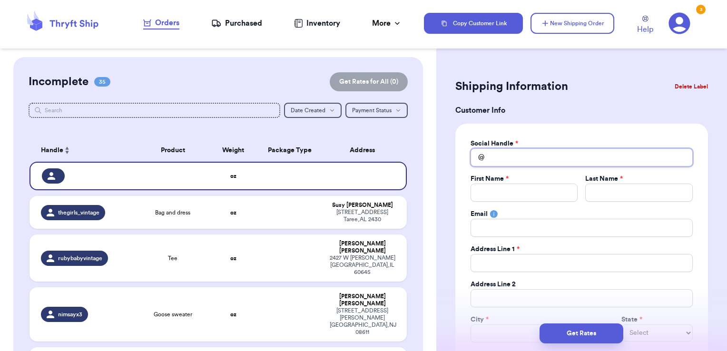
click at [503, 159] on input "Total Amount Paid" at bounding box center [582, 157] width 222 height 18
type input "e"
type input "el"
type input "eld"
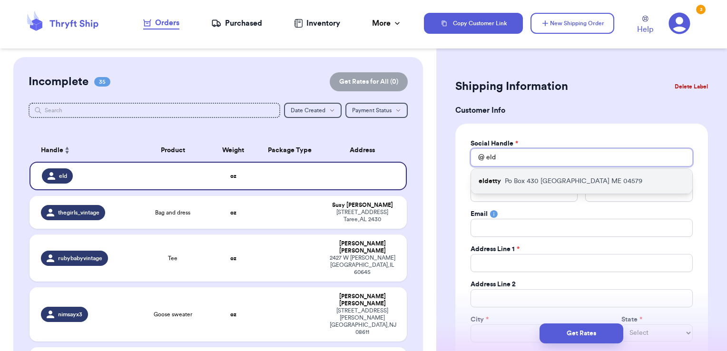
type input "eld"
click at [523, 179] on p "[GEOGRAPHIC_DATA]" at bounding box center [574, 182] width 138 height 10
type input "eldetty"
type input "[PERSON_NAME]"
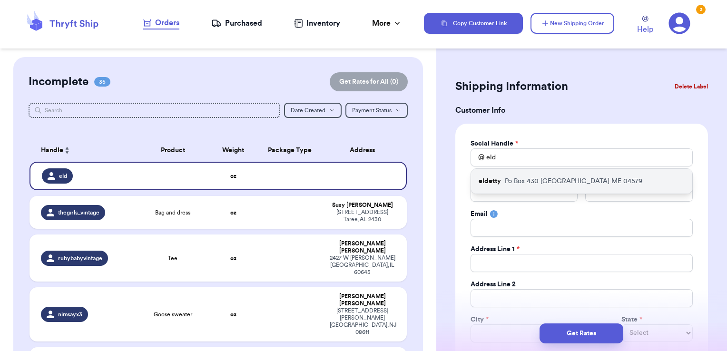
type input "[PERSON_NAME][EMAIL_ADDRESS][PERSON_NAME][DOMAIN_NAME]"
type input "Po Box 430"
type input "[STREET_ADDRESS][PERSON_NAME]"
type input "[GEOGRAPHIC_DATA]"
select select "ME"
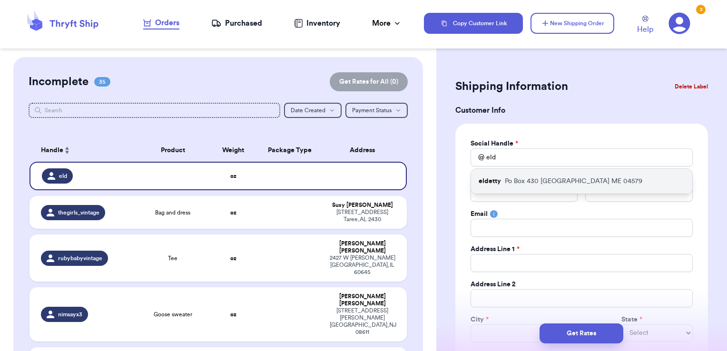
type input "04579"
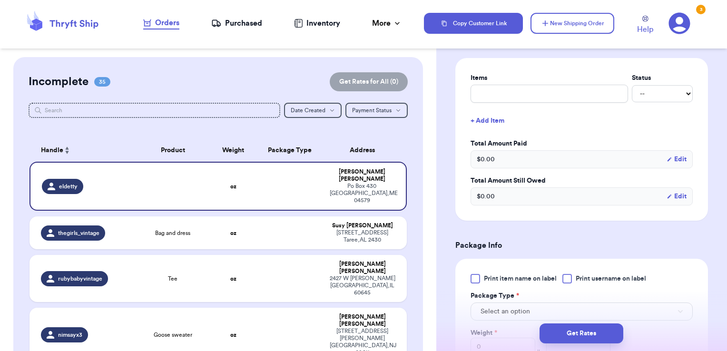
scroll to position [373, 0]
click at [493, 89] on input "text" at bounding box center [550, 94] width 158 height 18
type input "clothes- thank you!"
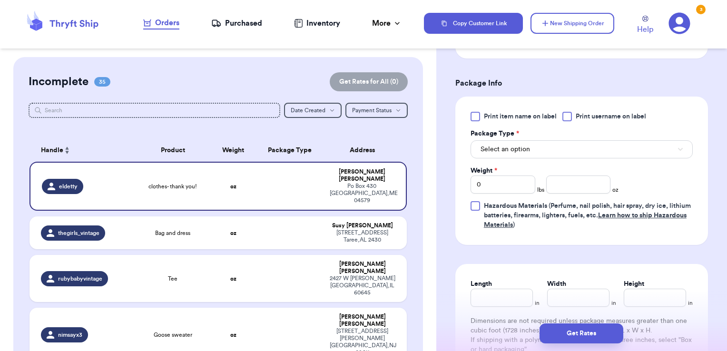
scroll to position [536, 0]
click at [592, 118] on span "Print username on label" at bounding box center [611, 116] width 70 height 10
click at [0, 0] on input "Print username on label" at bounding box center [0, 0] width 0 height 0
click at [573, 150] on button "Select an option" at bounding box center [582, 148] width 222 height 18
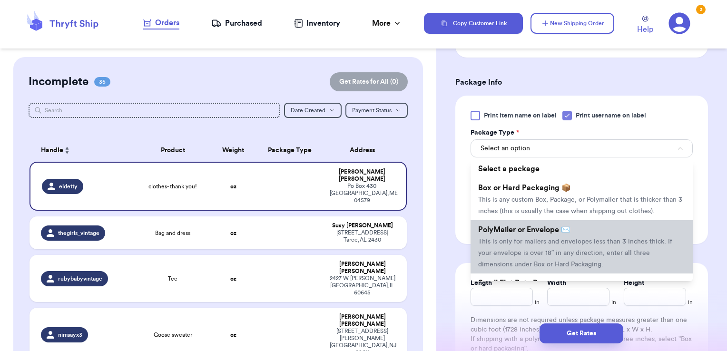
click at [554, 234] on span "PolyMailer or Envelope ✉️" at bounding box center [524, 230] width 92 height 8
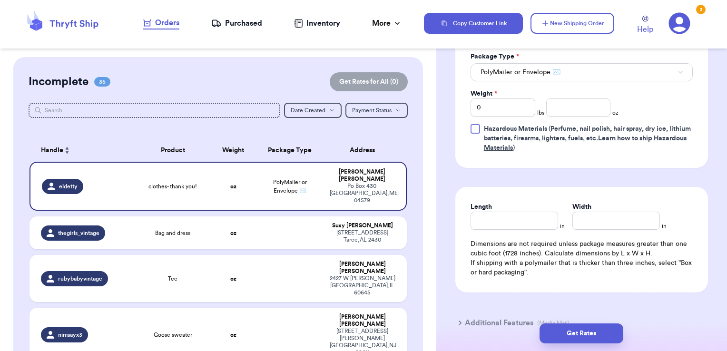
scroll to position [622, 0]
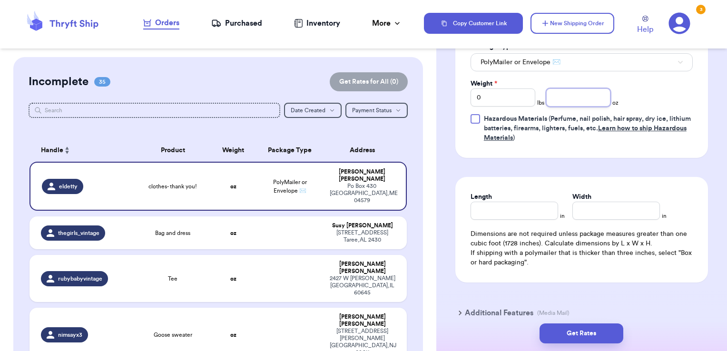
click at [564, 93] on input "number" at bounding box center [578, 98] width 65 height 18
type input "8.89"
click at [615, 330] on button "Get Rates" at bounding box center [582, 334] width 84 height 20
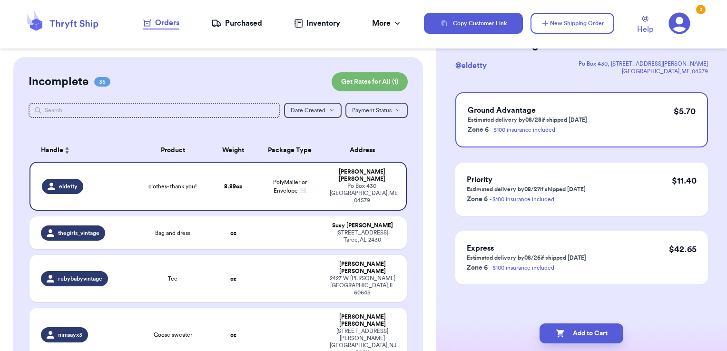
scroll to position [0, 0]
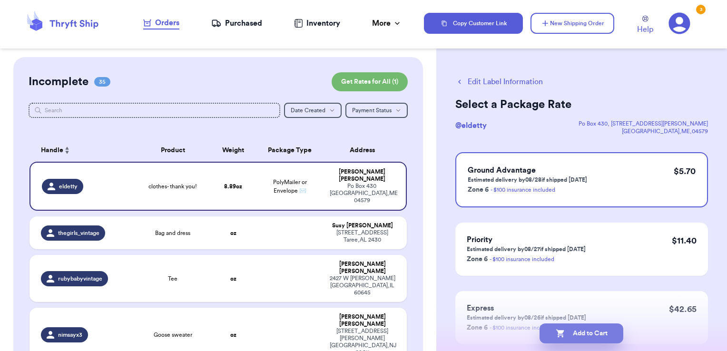
click at [615, 333] on button "Add to Cart" at bounding box center [582, 334] width 84 height 20
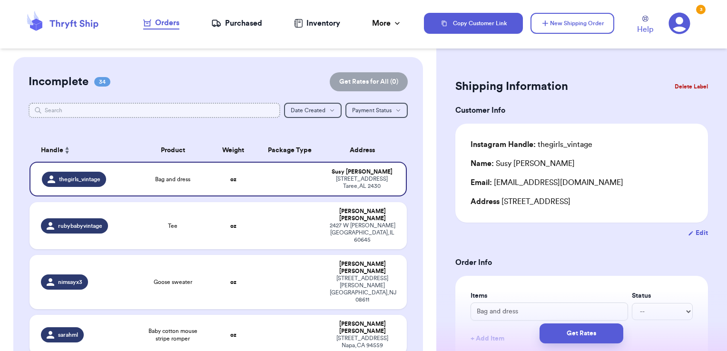
click at [195, 108] on input "text" at bounding box center [155, 110] width 252 height 15
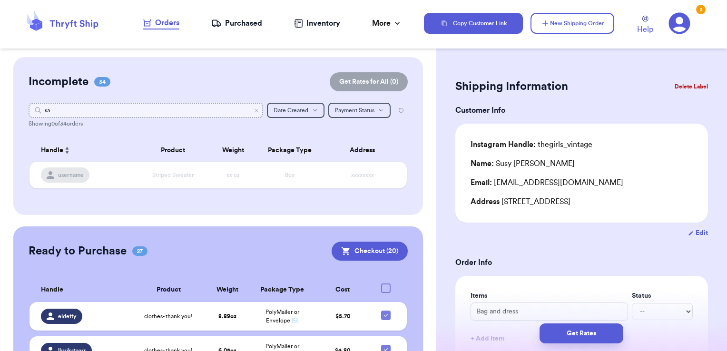
type input "s"
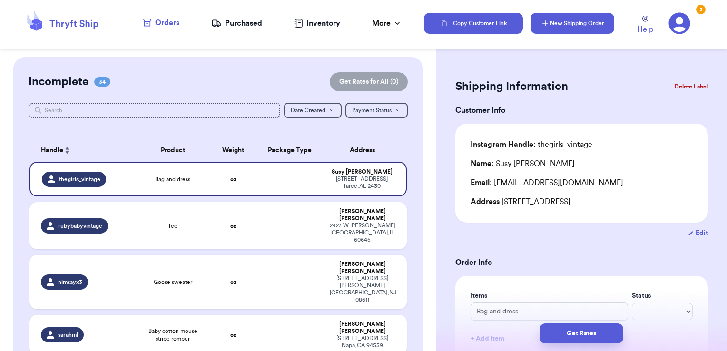
click at [543, 23] on icon "button" at bounding box center [546, 23] width 6 height 6
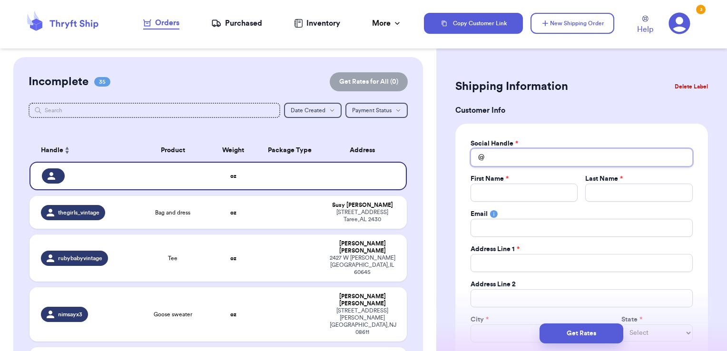
click at [525, 156] on input "Total Amount Paid" at bounding box center [582, 157] width 222 height 18
type input "s"
type input "sa"
type input "san"
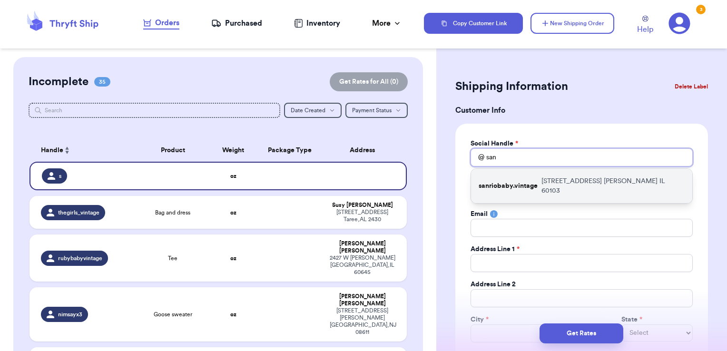
type input "san"
click at [524, 169] on div "sanriobaby.vintage [STREET_ADDRESS]" at bounding box center [581, 186] width 221 height 34
type input "sanriobaby.vintage"
type input "[PERSON_NAME]"
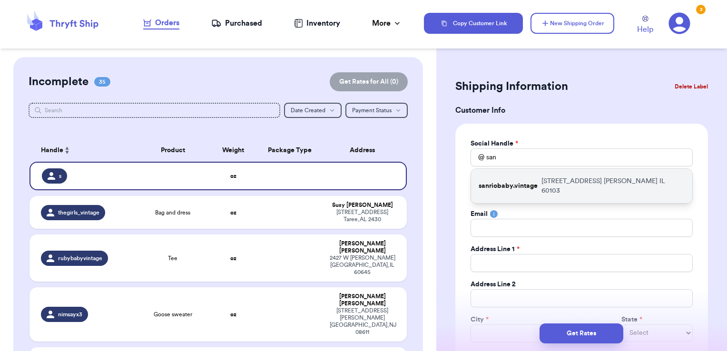
type input "[EMAIL_ADDRESS][DOMAIN_NAME]"
type input "[STREET_ADDRESS]"
type input "[PERSON_NAME]"
select select "IL"
type input "60103"
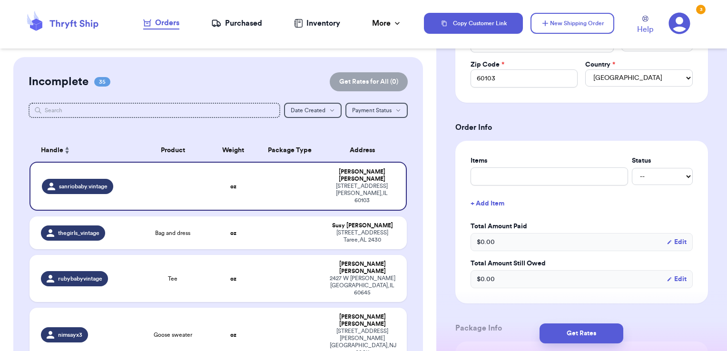
scroll to position [291, 0]
click at [524, 169] on input "text" at bounding box center [550, 176] width 158 height 18
type input "clothes- thank you!"
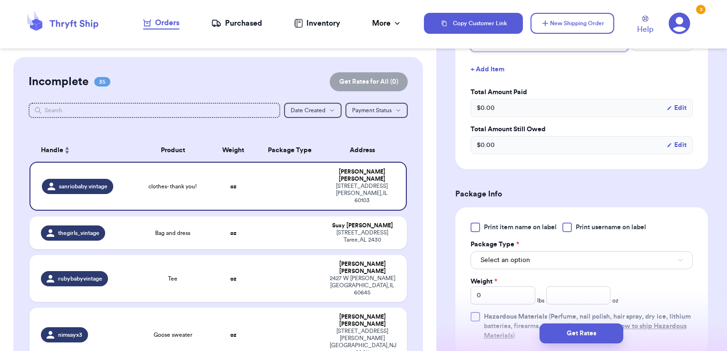
scroll to position [425, 0]
click at [572, 226] on div at bounding box center [568, 227] width 10 height 10
click at [0, 0] on input "Print username on label" at bounding box center [0, 0] width 0 height 0
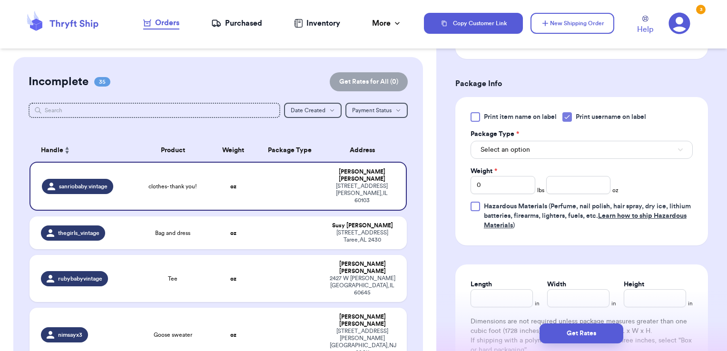
scroll to position [536, 0]
click at [550, 140] on button "Select an option" at bounding box center [582, 148] width 222 height 18
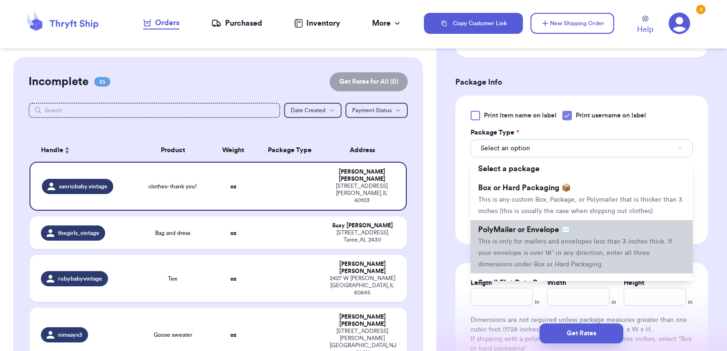
click at [533, 234] on span "PolyMailer or Envelope ✉️" at bounding box center [524, 230] width 92 height 8
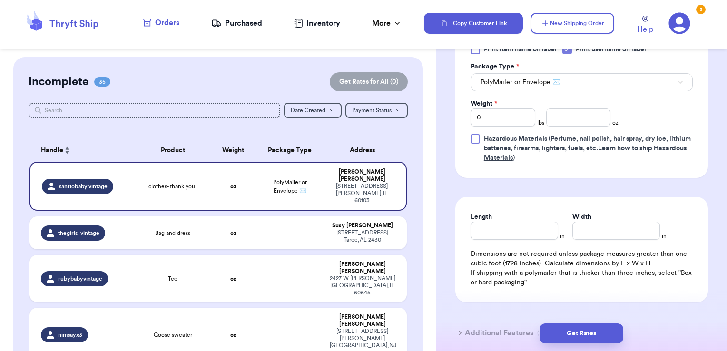
scroll to position [603, 0]
click at [552, 114] on input "number" at bounding box center [578, 117] width 65 height 18
type input "4.44"
click at [573, 334] on button "Get Rates" at bounding box center [582, 334] width 84 height 20
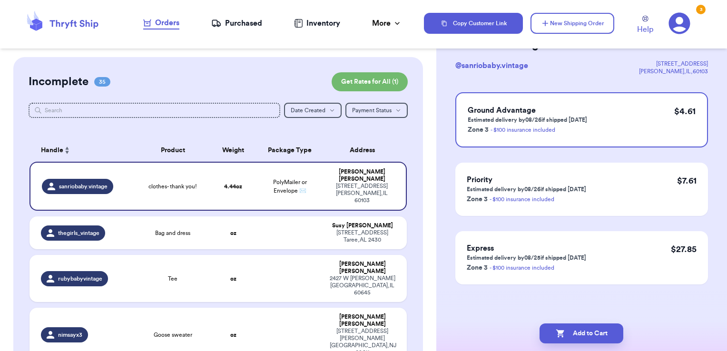
scroll to position [0, 0]
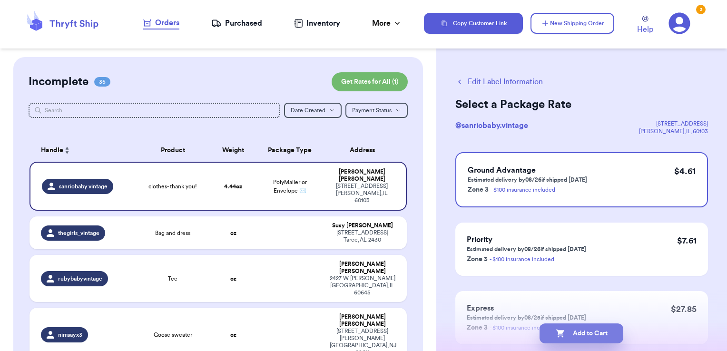
click at [617, 337] on button "Add to Cart" at bounding box center [582, 334] width 84 height 20
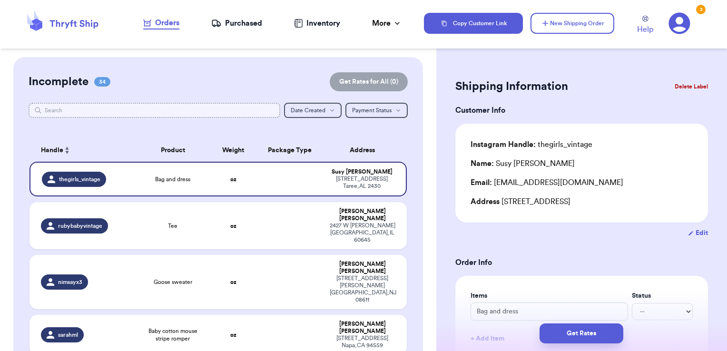
click at [212, 111] on input "text" at bounding box center [155, 110] width 252 height 15
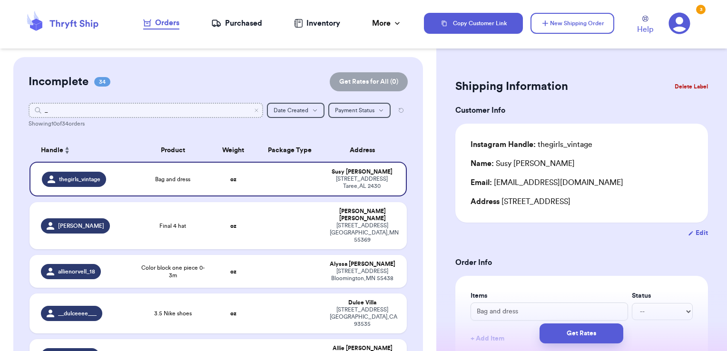
type input "_m"
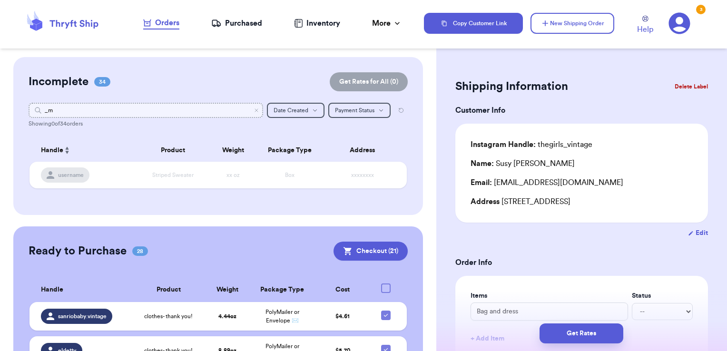
type input "_"
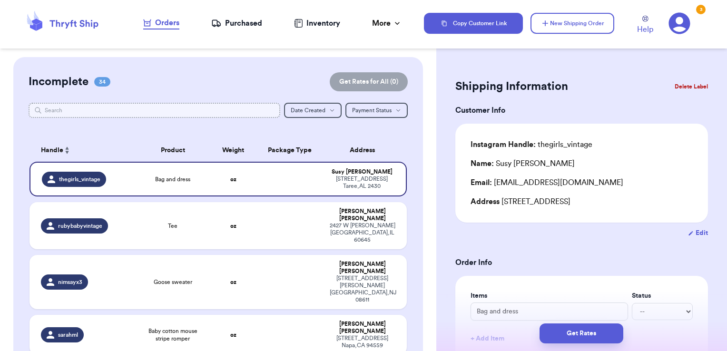
click at [228, 112] on input "text" at bounding box center [155, 110] width 252 height 15
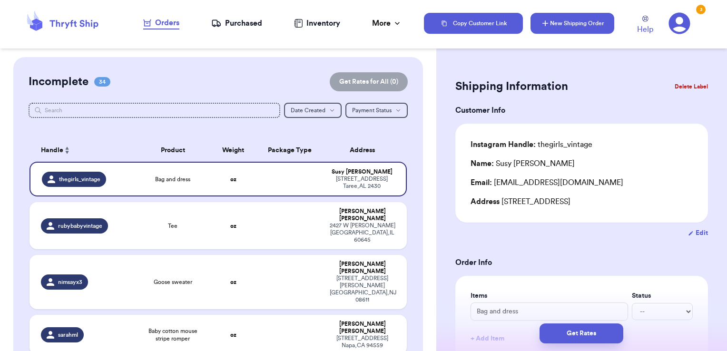
click at [567, 26] on button "New Shipping Order" at bounding box center [573, 23] width 84 height 21
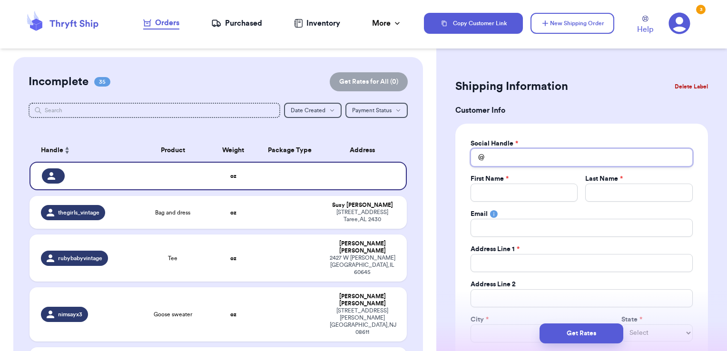
click at [532, 158] on input "Total Amount Paid" at bounding box center [582, 157] width 222 height 18
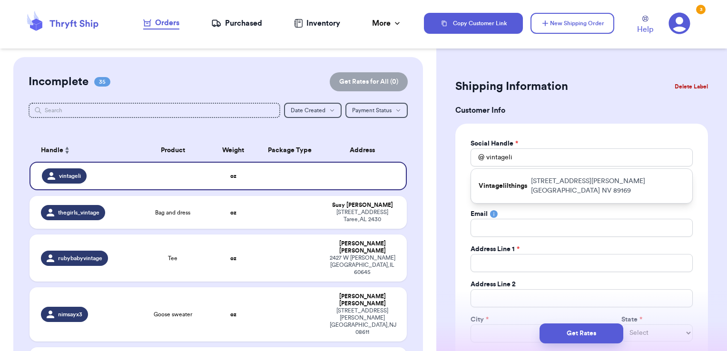
click at [538, 180] on p "[STREET_ADDRESS][PERSON_NAME]" at bounding box center [608, 186] width 154 height 19
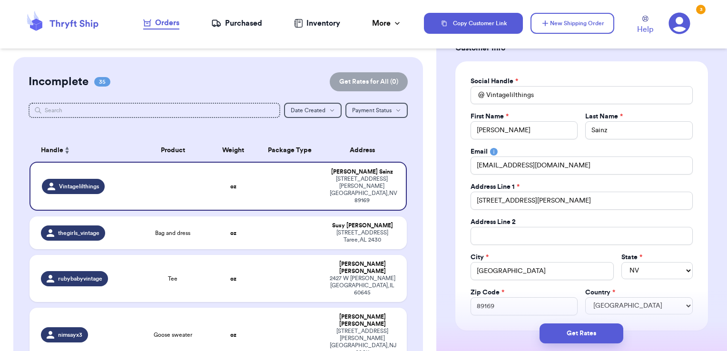
scroll to position [327, 0]
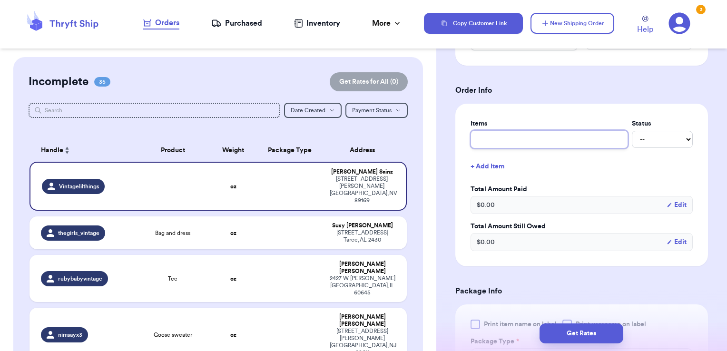
click at [530, 137] on input "text" at bounding box center [550, 139] width 158 height 18
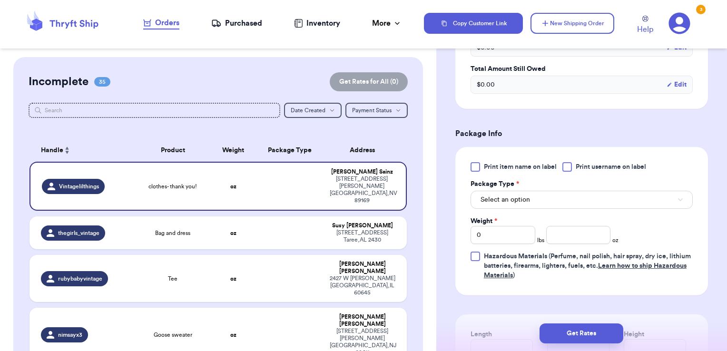
scroll to position [485, 0]
click at [589, 167] on span "Print username on label" at bounding box center [611, 167] width 70 height 10
click at [0, 0] on input "Print username on label" at bounding box center [0, 0] width 0 height 0
click at [581, 197] on button "Select an option" at bounding box center [582, 199] width 222 height 18
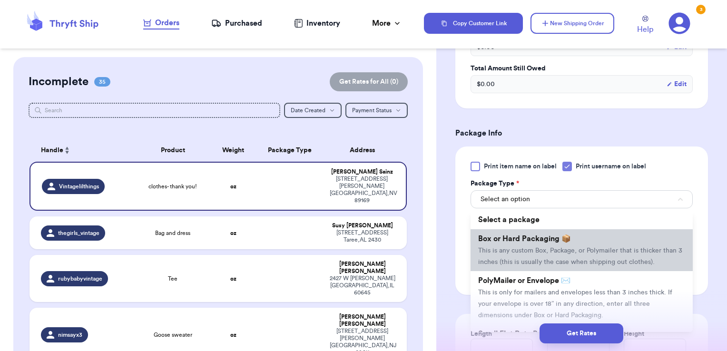
click at [573, 252] on li "Box or Hard Packaging 📦 This is any custom Box, Package, or Polymailer that is …" at bounding box center [582, 250] width 222 height 42
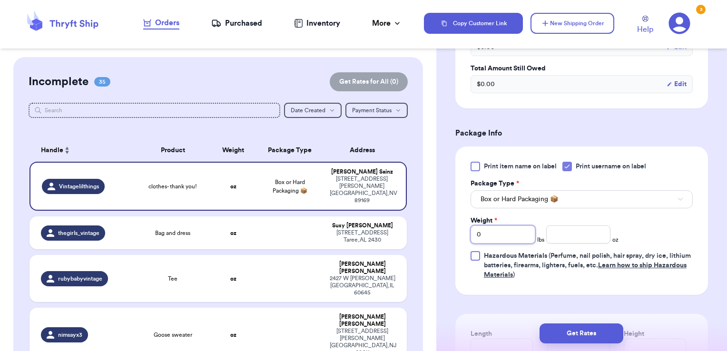
click at [505, 229] on input "0" at bounding box center [503, 235] width 65 height 18
drag, startPoint x: 505, startPoint y: 229, endPoint x: 439, endPoint y: 241, distance: 67.6
click at [439, 241] on div "Shipping Information Delete Label Customer Info Social Handle * @ Vintagelilthi…" at bounding box center [581, 54] width 291 height 964
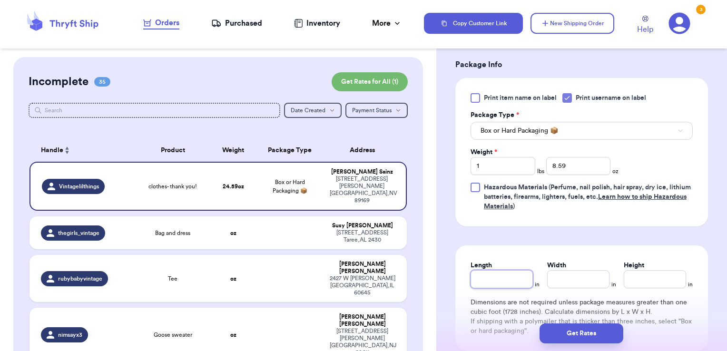
scroll to position [559, 0]
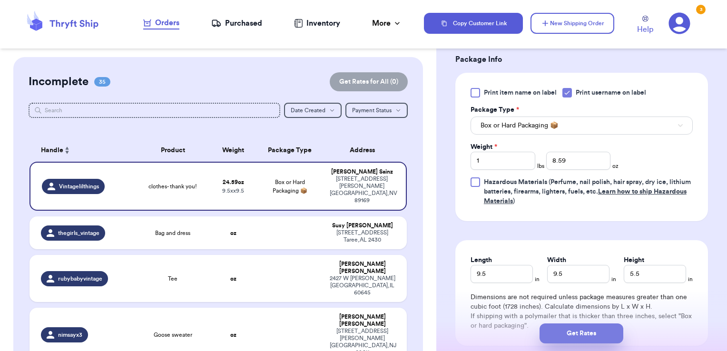
click at [563, 336] on button "Get Rates" at bounding box center [582, 334] width 84 height 20
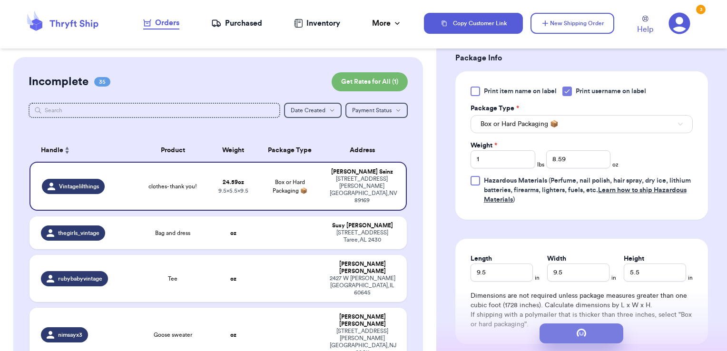
scroll to position [0, 0]
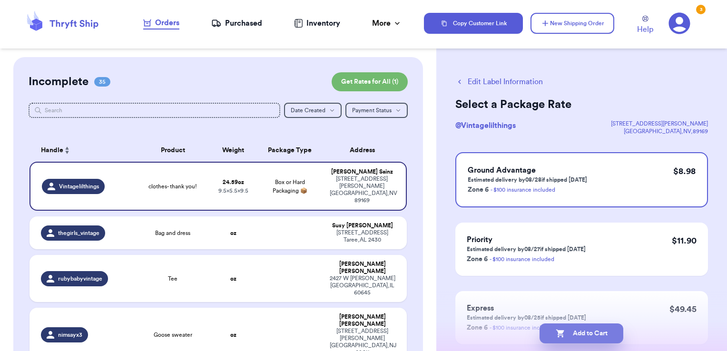
click at [613, 330] on button "Add to Cart" at bounding box center [582, 334] width 84 height 20
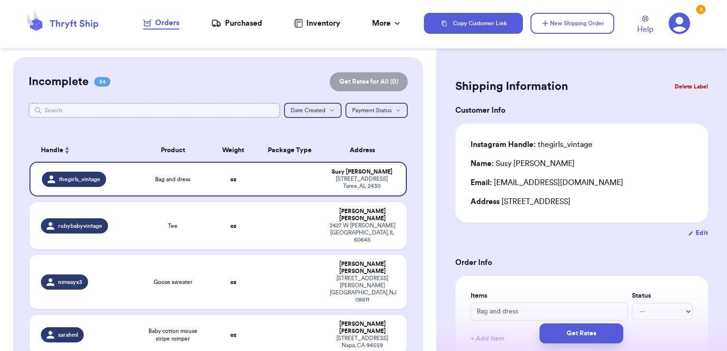
click at [252, 108] on input "text" at bounding box center [155, 110] width 252 height 15
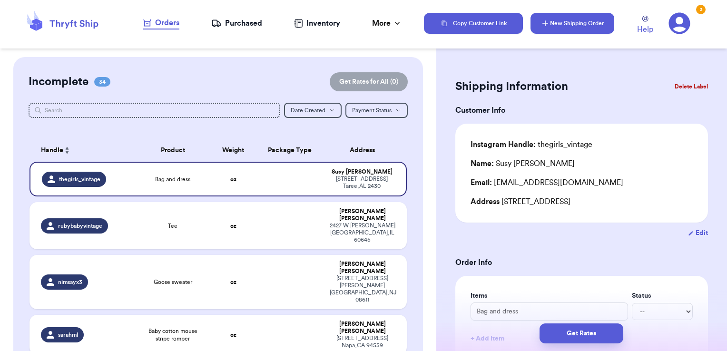
click at [542, 26] on icon "button" at bounding box center [546, 24] width 10 height 10
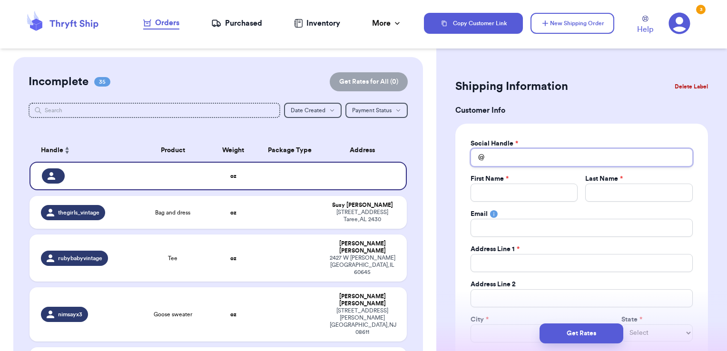
click at [504, 157] on input "Total Amount Paid" at bounding box center [582, 157] width 222 height 18
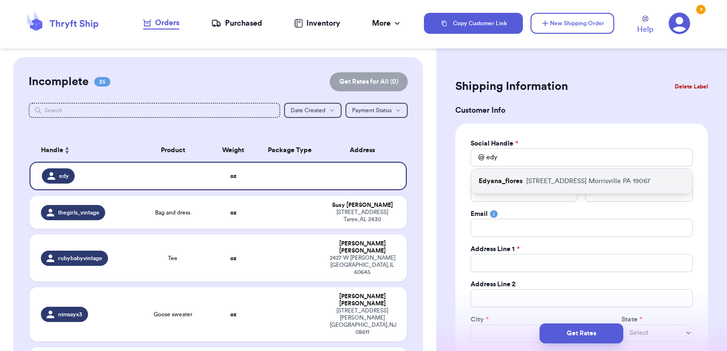
click at [502, 184] on p "Edyana_flores" at bounding box center [501, 182] width 44 height 10
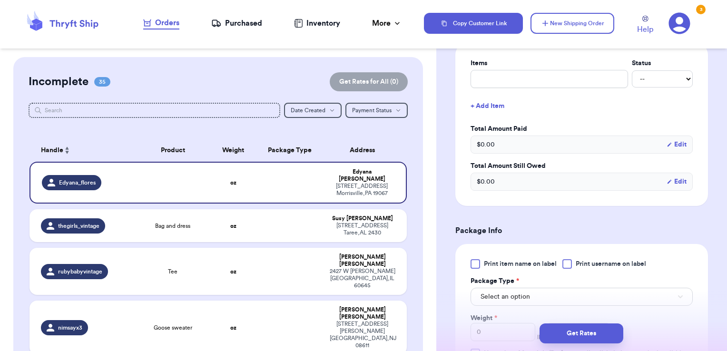
scroll to position [388, 0]
click at [543, 86] on div "Items Status -- Paid Owes + Add Item Total Amount Paid $ 0.00 Edit Total Amount…" at bounding box center [582, 124] width 222 height 132
drag, startPoint x: 543, startPoint y: 83, endPoint x: 522, endPoint y: 136, distance: 57.3
click at [522, 136] on div "Items Status -- Paid Owes + Add Item Total Amount Paid $ 0.00 Edit Total Amount…" at bounding box center [582, 124] width 222 height 132
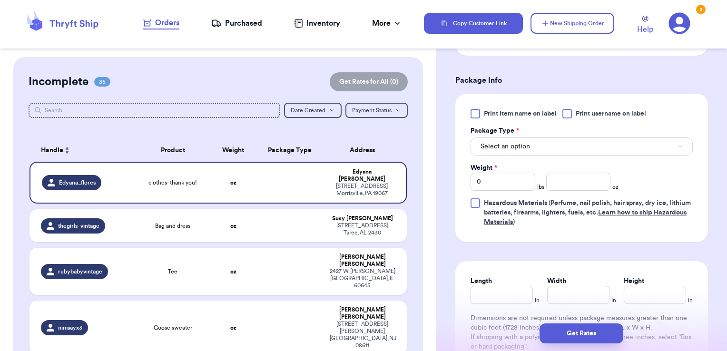
scroll to position [539, 0]
click at [571, 112] on div at bounding box center [568, 113] width 10 height 10
click at [0, 0] on input "Print username on label" at bounding box center [0, 0] width 0 height 0
click at [562, 139] on button "Select an option" at bounding box center [582, 146] width 222 height 18
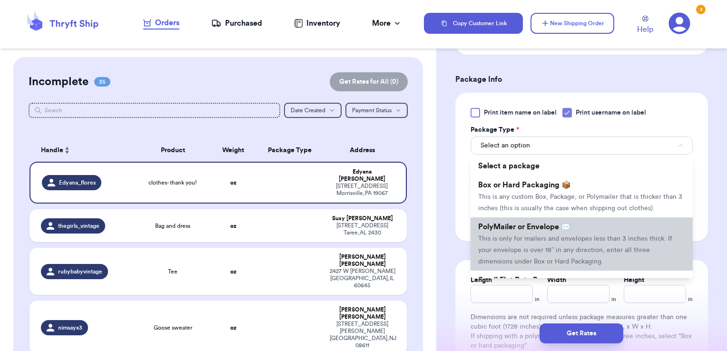
click at [552, 229] on li "PolyMailer or Envelope ✉️ This is only for mailers and envelopes less than 3 in…" at bounding box center [582, 243] width 222 height 53
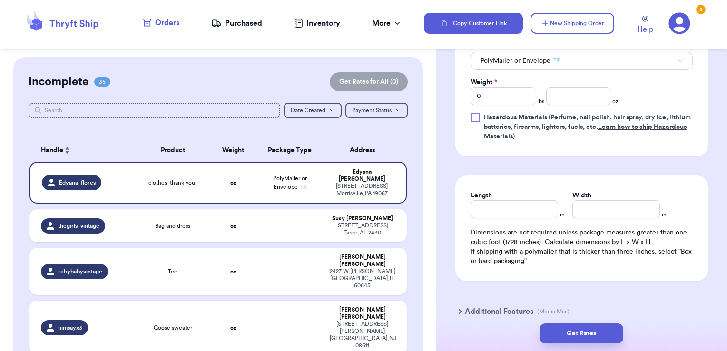
scroll to position [624, 0]
click at [570, 97] on input "number" at bounding box center [578, 96] width 65 height 18
click at [587, 328] on button "Get Rates" at bounding box center [582, 334] width 84 height 20
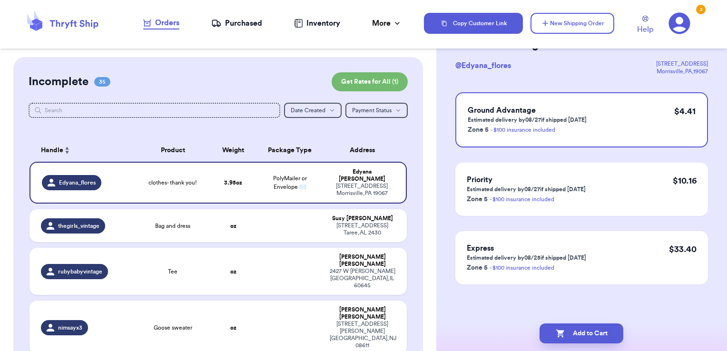
scroll to position [0, 0]
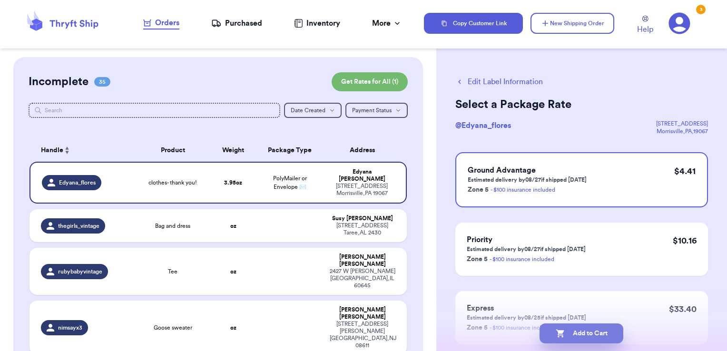
click at [613, 329] on button "Add to Cart" at bounding box center [582, 334] width 84 height 20
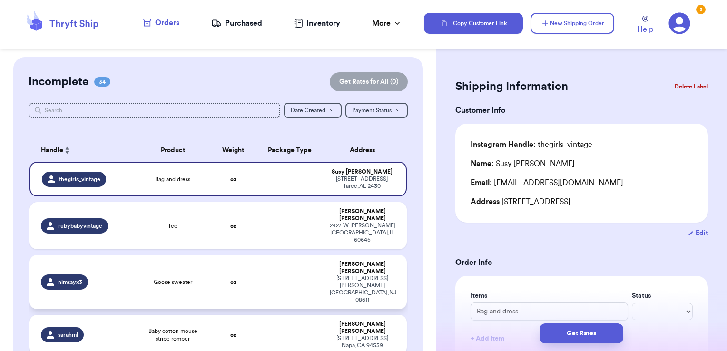
click at [296, 255] on td at bounding box center [290, 282] width 68 height 54
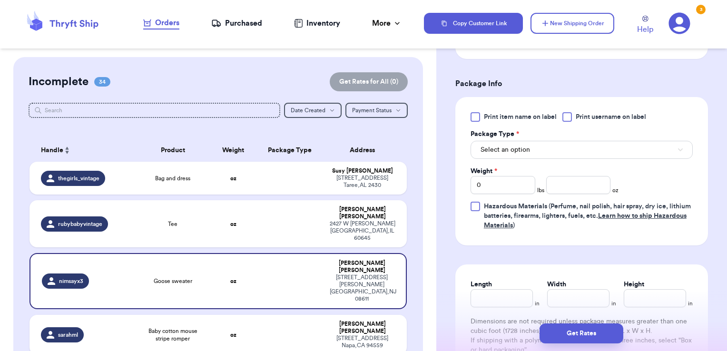
scroll to position [381, 0]
click at [606, 119] on span "Print username on label" at bounding box center [611, 116] width 70 height 10
click at [0, 0] on input "Print username on label" at bounding box center [0, 0] width 0 height 0
click at [596, 146] on button "Select an option" at bounding box center [582, 149] width 222 height 18
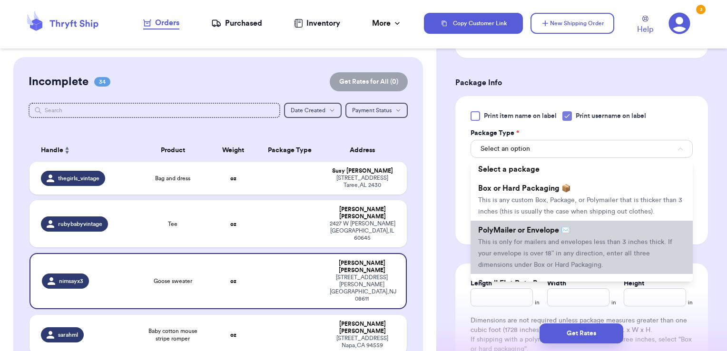
click at [580, 251] on span "This is only for mailers and envelopes less than 3 inches thick. If your envelo…" at bounding box center [575, 254] width 194 height 30
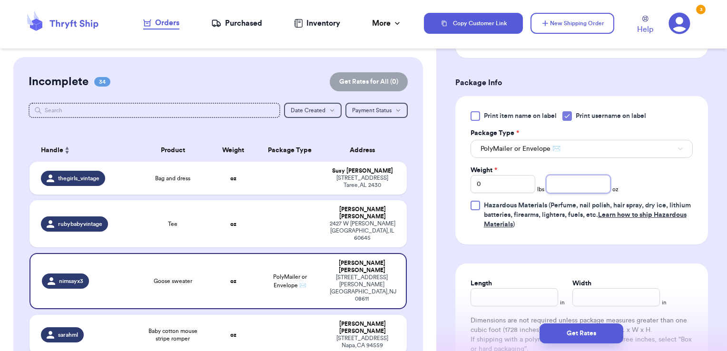
click at [566, 176] on input "number" at bounding box center [578, 184] width 65 height 18
click at [606, 332] on button "Get Rates" at bounding box center [582, 334] width 84 height 20
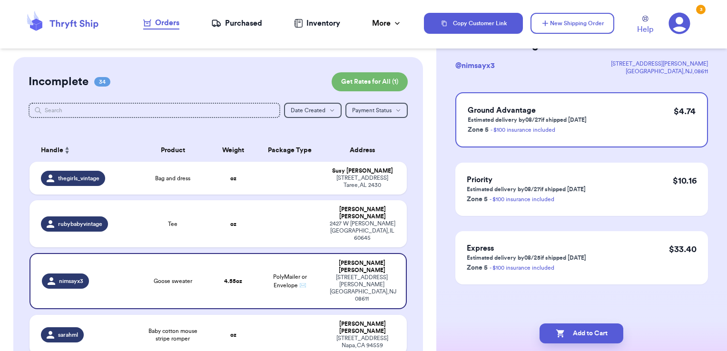
scroll to position [0, 0]
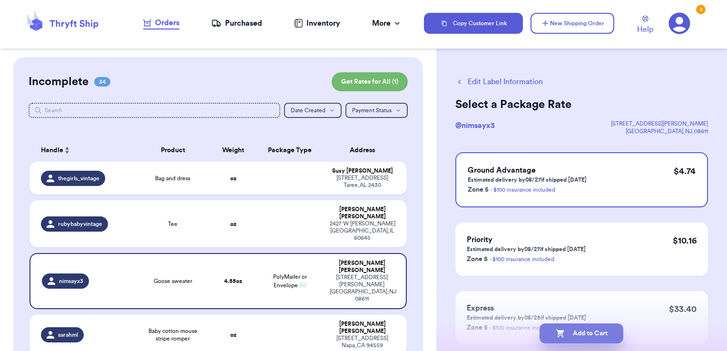
click at [620, 335] on button "Add to Cart" at bounding box center [582, 334] width 84 height 20
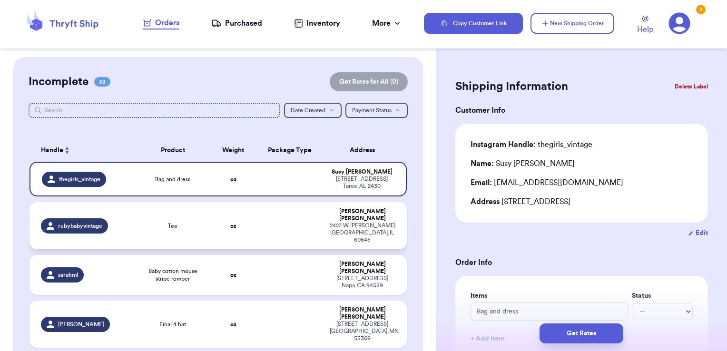
click at [324, 214] on td "[PERSON_NAME] [STREET_ADDRESS][PERSON_NAME]" at bounding box center [365, 225] width 83 height 47
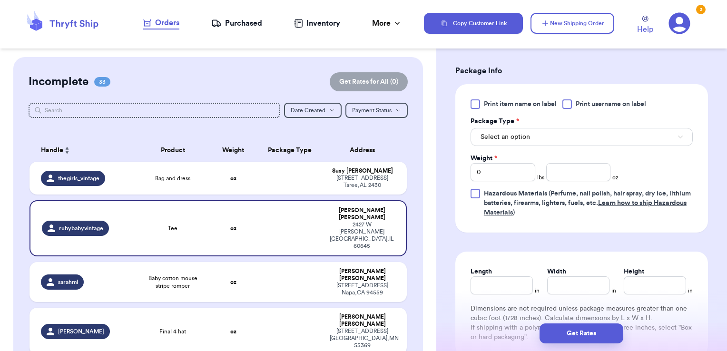
scroll to position [398, 0]
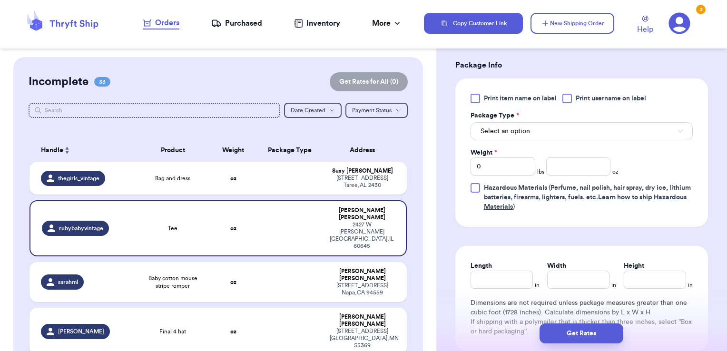
click at [585, 98] on span "Print username on label" at bounding box center [611, 99] width 70 height 10
click at [0, 0] on input "Print username on label" at bounding box center [0, 0] width 0 height 0
click at [564, 125] on button "Select an option" at bounding box center [582, 131] width 222 height 18
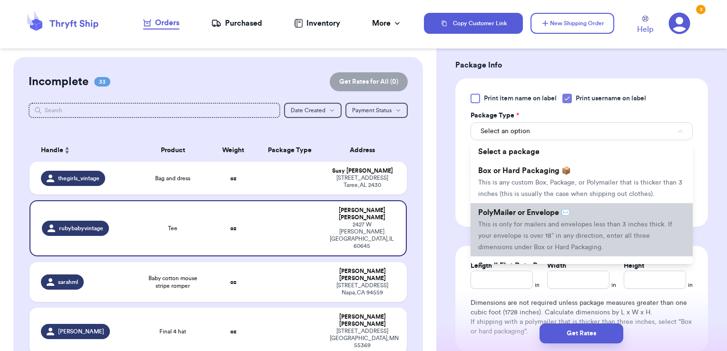
click at [518, 217] on span "PolyMailer or Envelope ✉️" at bounding box center [524, 213] width 92 height 8
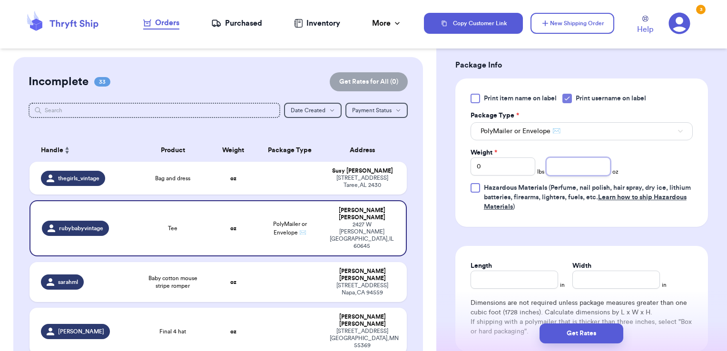
click at [564, 161] on input "number" at bounding box center [578, 167] width 65 height 18
click at [602, 334] on button "Get Rates" at bounding box center [582, 334] width 84 height 20
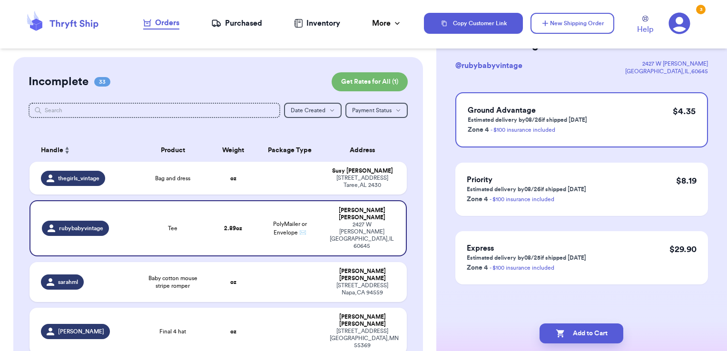
scroll to position [0, 0]
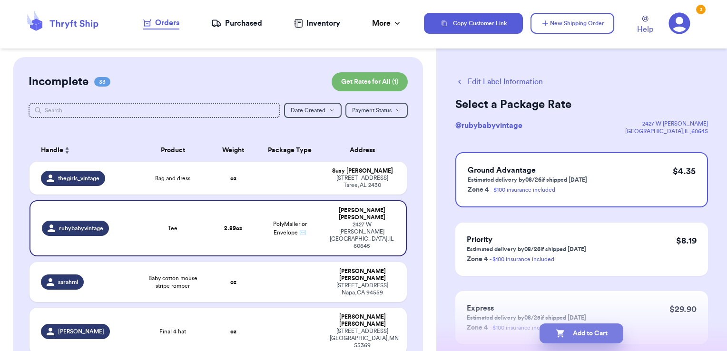
click at [601, 334] on button "Add to Cart" at bounding box center [582, 334] width 84 height 20
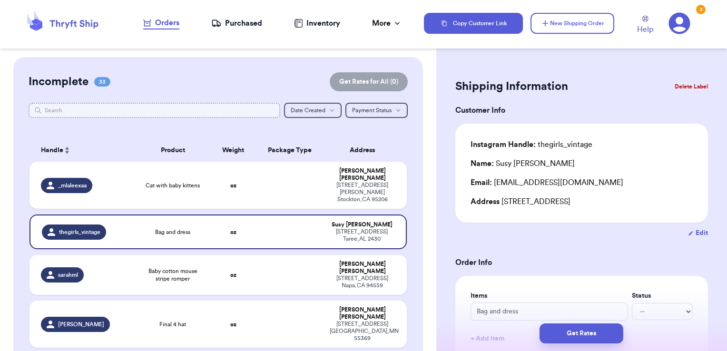
click at [166, 109] on input "text" at bounding box center [155, 110] width 252 height 15
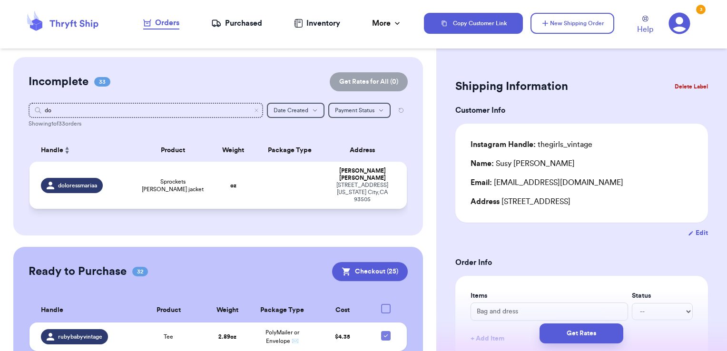
click at [324, 175] on td "[PERSON_NAME] [STREET_ADDRESS][US_STATE]" at bounding box center [365, 185] width 83 height 47
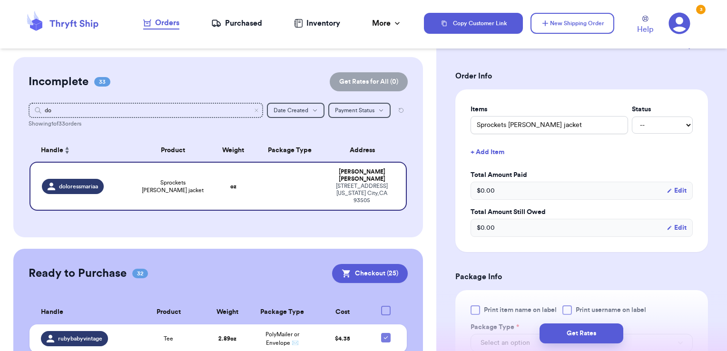
scroll to position [217, 0]
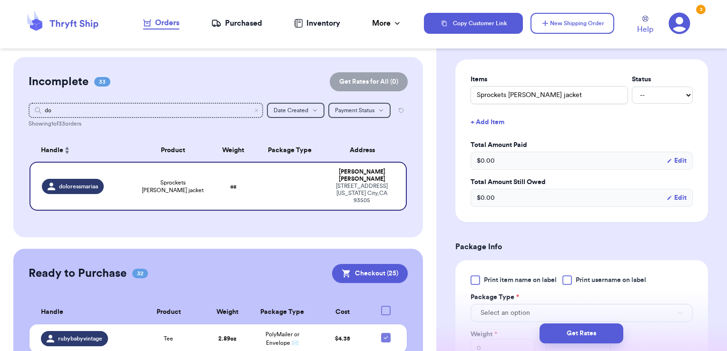
click at [494, 122] on button "+ Add Item" at bounding box center [582, 122] width 230 height 21
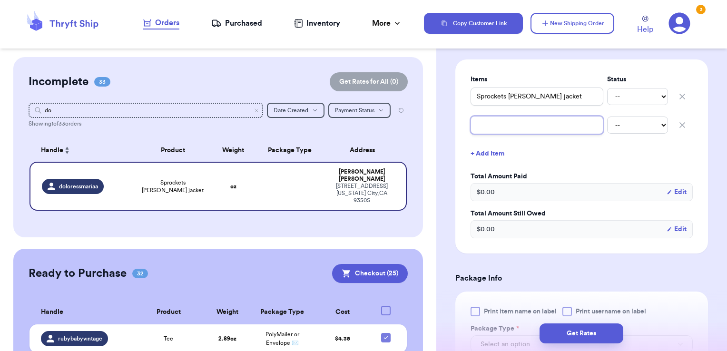
click at [505, 128] on input "text" at bounding box center [537, 125] width 133 height 18
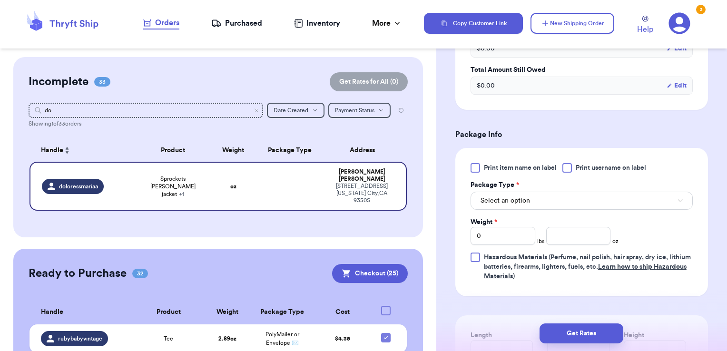
scroll to position [389, 0]
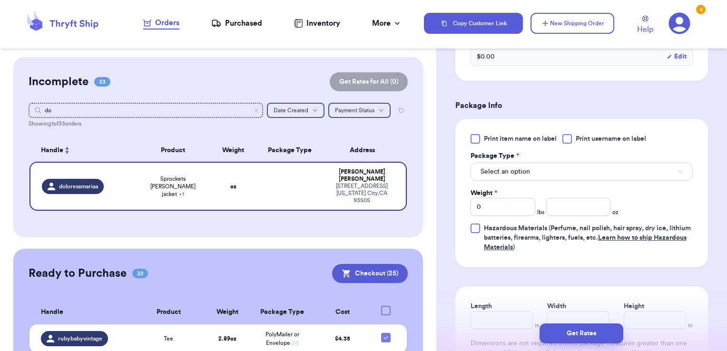
click at [575, 140] on label "Print username on label" at bounding box center [605, 139] width 84 height 10
click at [0, 0] on input "Print username on label" at bounding box center [0, 0] width 0 height 0
click at [559, 168] on button "Select an option" at bounding box center [582, 172] width 222 height 18
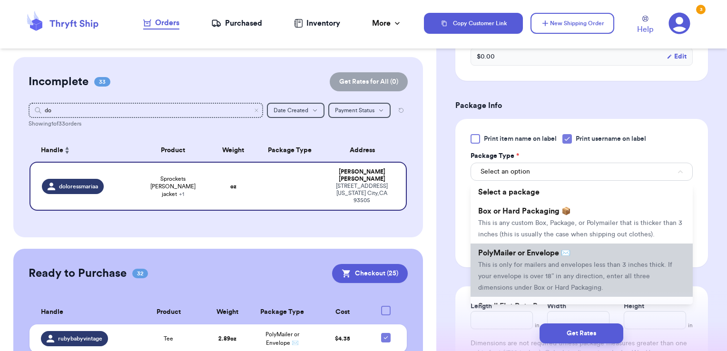
click at [535, 257] on li "PolyMailer or Envelope ✉️ This is only for mailers and envelopes less than 3 in…" at bounding box center [582, 270] width 222 height 53
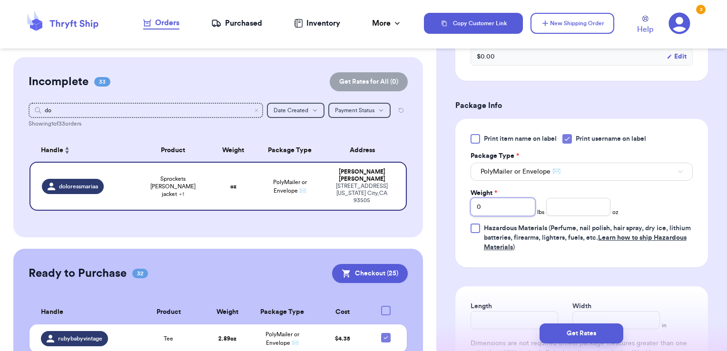
drag, startPoint x: 514, startPoint y: 206, endPoint x: 447, endPoint y: 207, distance: 67.1
click at [447, 207] on div "Shipping Information Delete Label Customer Info Instagram Handle: doloressmaria…" at bounding box center [581, 88] width 291 height 840
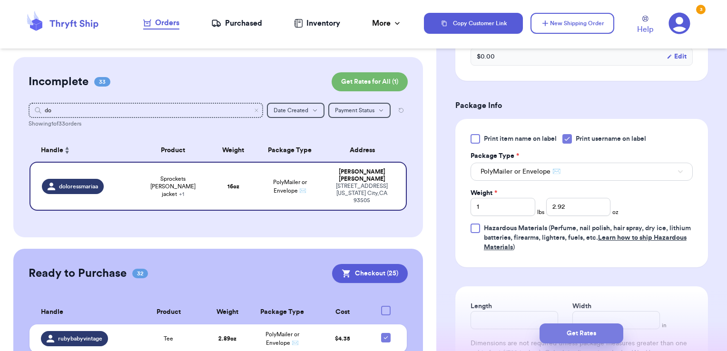
click at [566, 333] on button "Get Rates" at bounding box center [582, 334] width 84 height 20
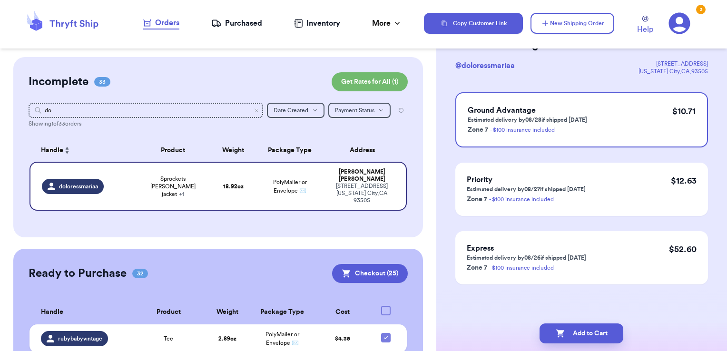
scroll to position [0, 0]
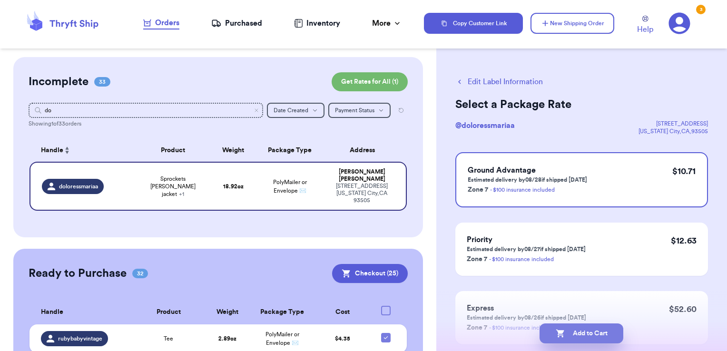
click at [573, 326] on button "Add to Cart" at bounding box center [582, 334] width 84 height 20
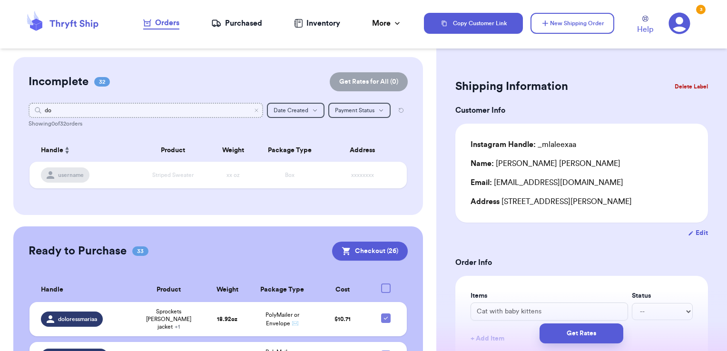
click at [249, 106] on input "do" at bounding box center [146, 110] width 235 height 15
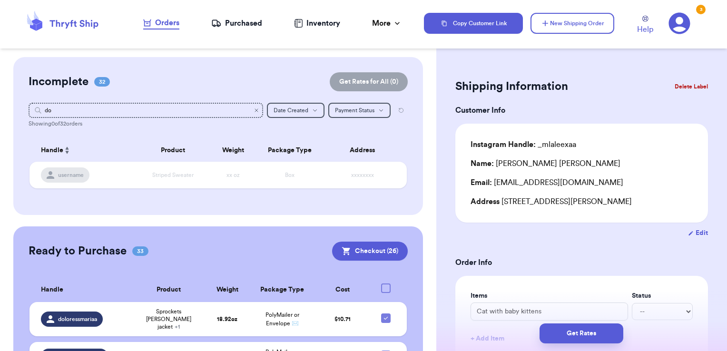
click at [255, 109] on icon "Clear search" at bounding box center [256, 110] width 3 height 3
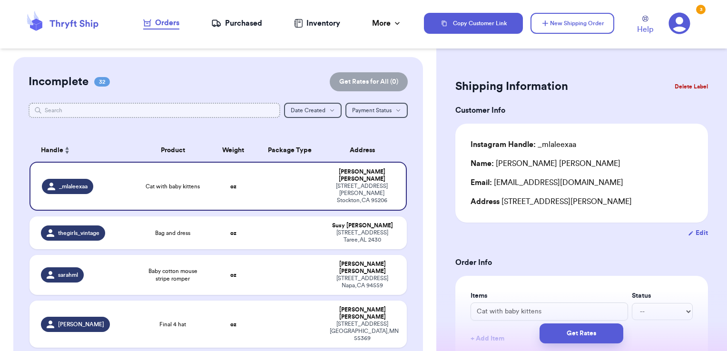
click at [204, 111] on input "text" at bounding box center [155, 110] width 252 height 15
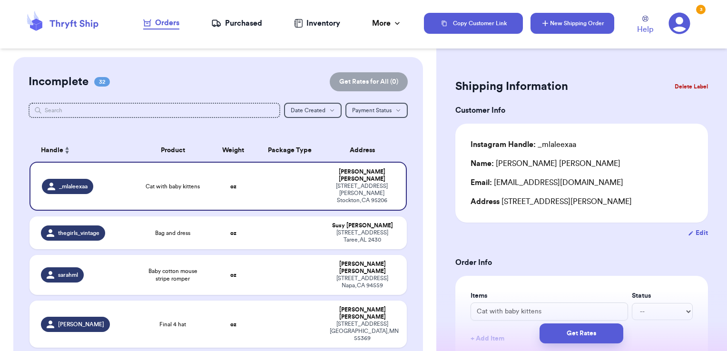
click at [548, 23] on icon "button" at bounding box center [546, 23] width 6 height 6
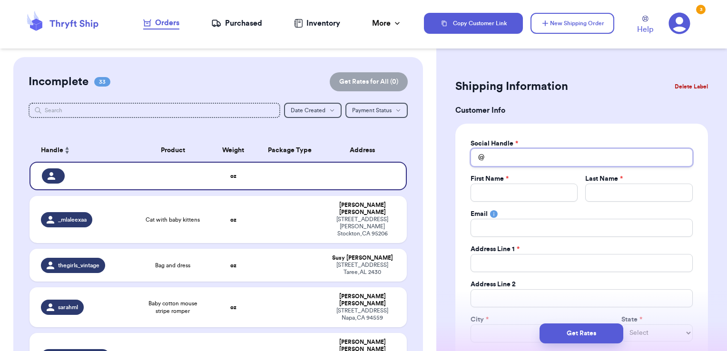
click at [533, 151] on input "Total Amount Paid" at bounding box center [582, 157] width 222 height 18
click at [691, 87] on button "Delete Label" at bounding box center [691, 86] width 41 height 21
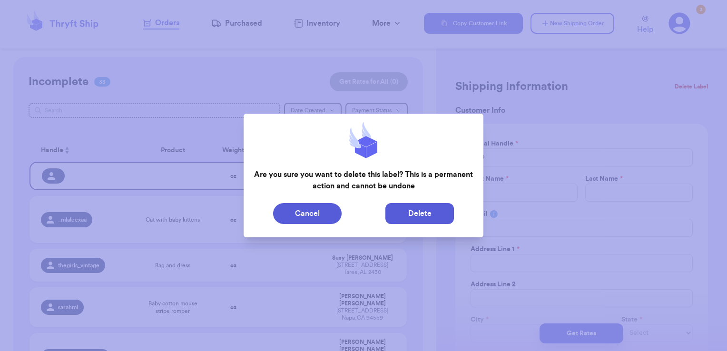
click at [452, 219] on button "Delete" at bounding box center [419, 213] width 69 height 21
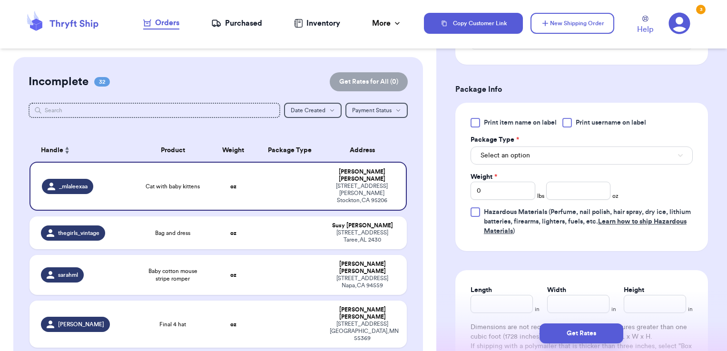
scroll to position [375, 0]
click at [599, 119] on span "Print username on label" at bounding box center [611, 122] width 70 height 10
click at [0, 0] on input "Print username on label" at bounding box center [0, 0] width 0 height 0
click at [568, 158] on button "Select an option" at bounding box center [582, 155] width 222 height 18
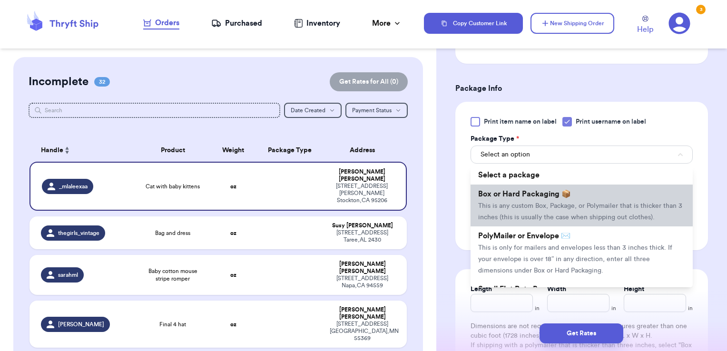
click at [550, 210] on li "Box or Hard Packaging 📦 This is any custom Box, Package, or Polymailer that is …" at bounding box center [582, 206] width 222 height 42
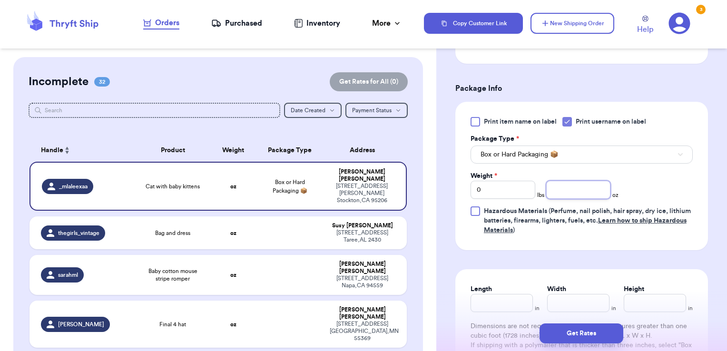
click at [580, 184] on input "number" at bounding box center [578, 190] width 65 height 18
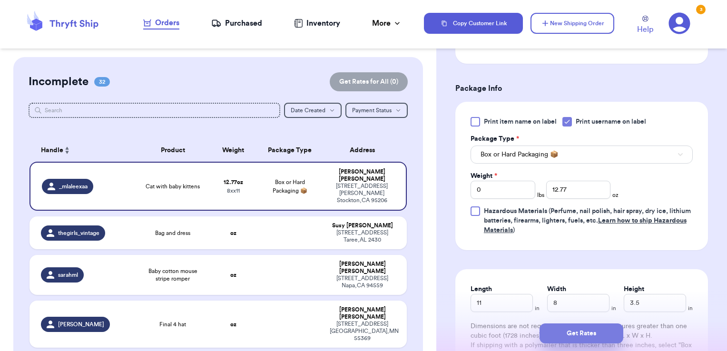
click at [607, 336] on button "Get Rates" at bounding box center [582, 334] width 84 height 20
click at [607, 336] on button "submit" at bounding box center [582, 334] width 84 height 20
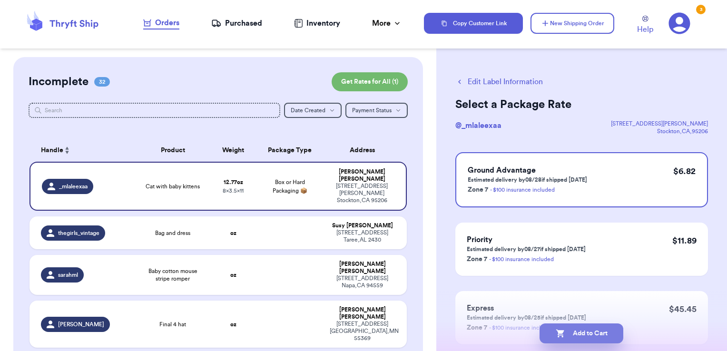
click at [608, 337] on button "Add to Cart" at bounding box center [582, 334] width 84 height 20
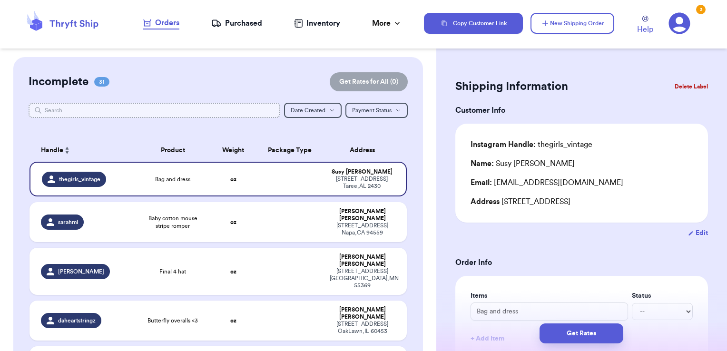
click at [268, 114] on input "text" at bounding box center [155, 110] width 252 height 15
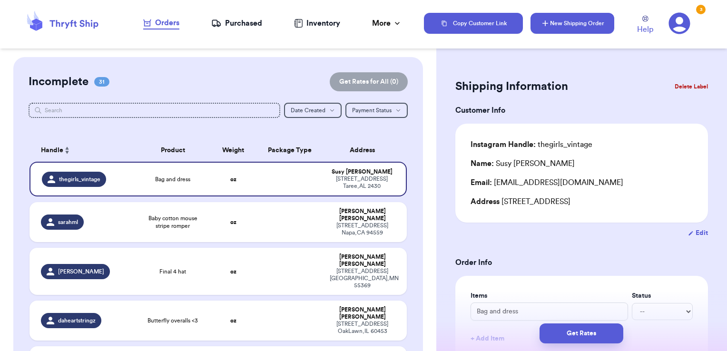
click at [598, 17] on button "New Shipping Order" at bounding box center [573, 23] width 84 height 21
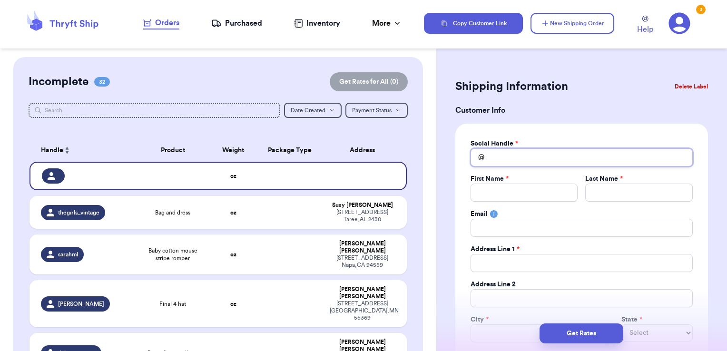
click at [536, 149] on input "Total Amount Paid" at bounding box center [582, 157] width 222 height 18
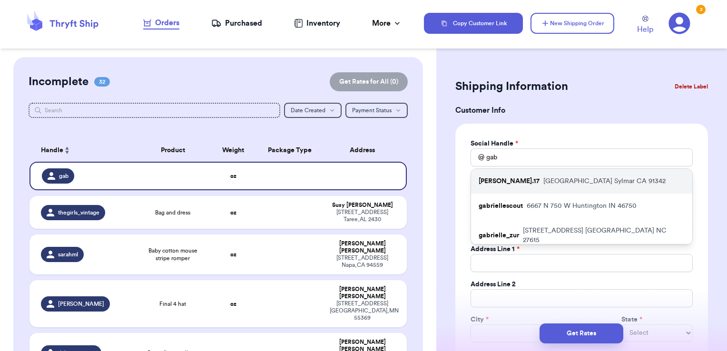
click at [543, 185] on p "[STREET_ADDRESS]" at bounding box center [604, 182] width 122 height 10
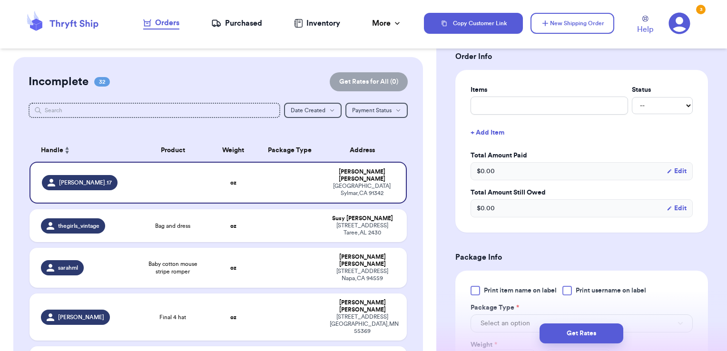
scroll to position [362, 0]
click at [523, 104] on input "text" at bounding box center [550, 105] width 158 height 18
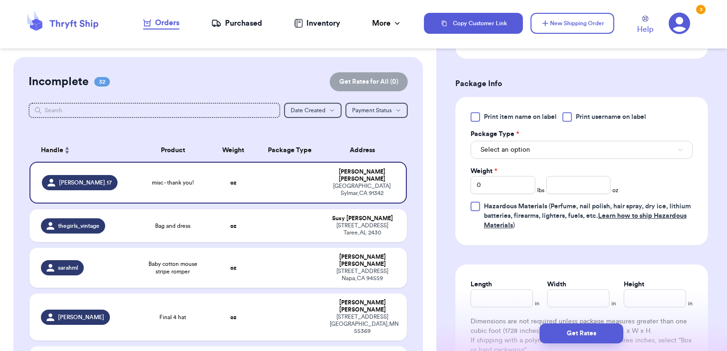
scroll to position [542, 0]
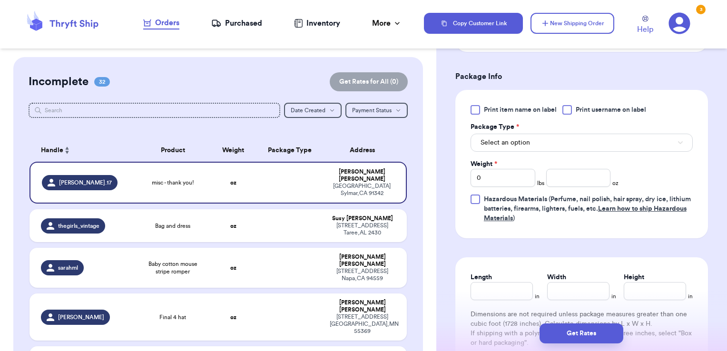
click at [592, 105] on span "Print username on label" at bounding box center [611, 110] width 70 height 10
click at [0, 0] on input "Print username on label" at bounding box center [0, 0] width 0 height 0
click at [567, 140] on button "Select an option" at bounding box center [582, 143] width 222 height 18
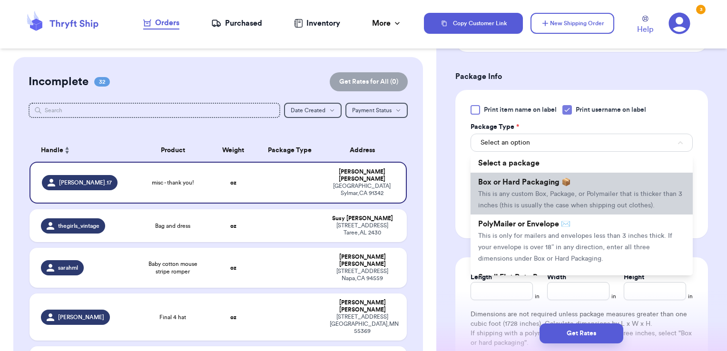
click at [540, 191] on span "This is any custom Box, Package, or Polymailer that is thicker than 3 inches (t…" at bounding box center [580, 200] width 204 height 18
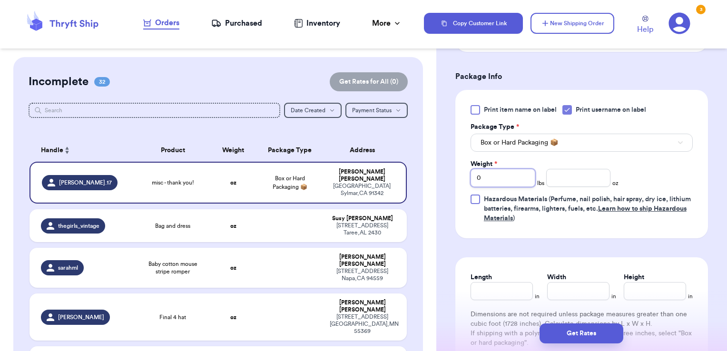
drag, startPoint x: 484, startPoint y: 174, endPoint x: 429, endPoint y: 164, distance: 55.6
click at [429, 164] on div "Customer Link New Order Incomplete 32 Get Rates for All ( 0 ) Get Rates for All…" at bounding box center [363, 175] width 727 height 351
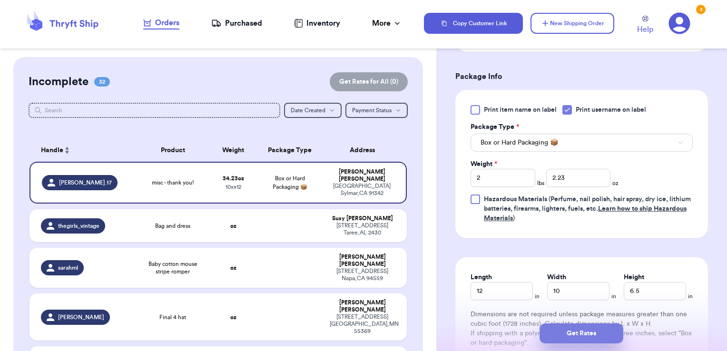
click at [583, 332] on button "Get Rates" at bounding box center [582, 334] width 84 height 20
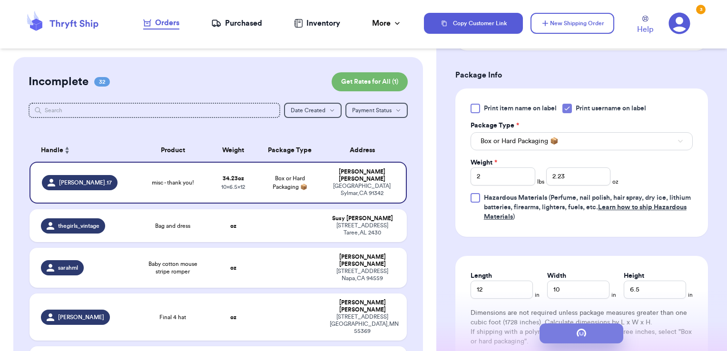
scroll to position [0, 0]
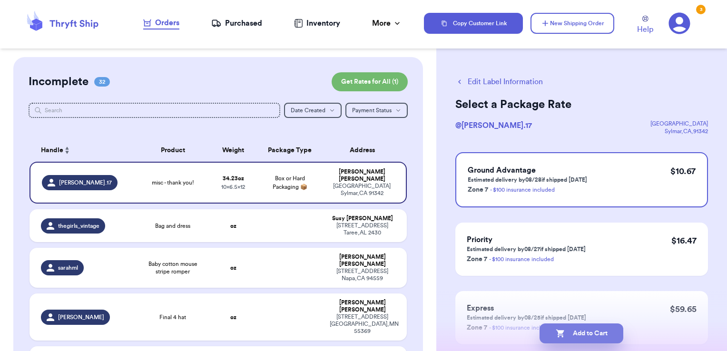
click at [612, 332] on button "Add to Cart" at bounding box center [582, 334] width 84 height 20
